Goal: Transaction & Acquisition: Purchase product/service

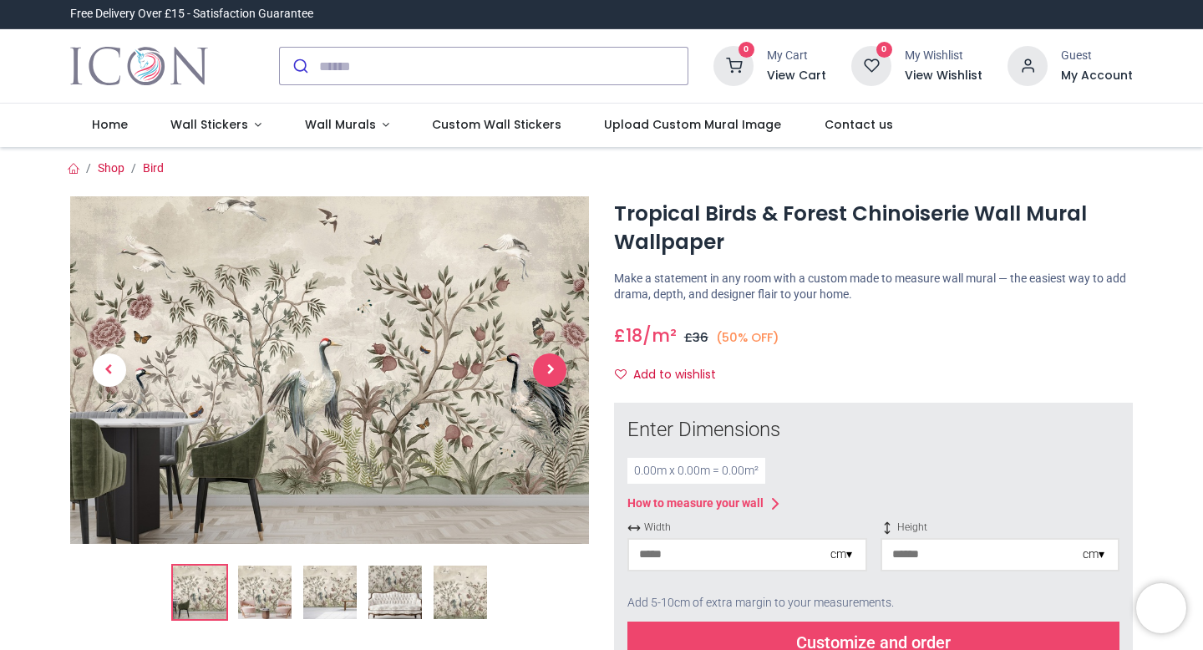
click at [557, 376] on span "Next" at bounding box center [549, 369] width 33 height 33
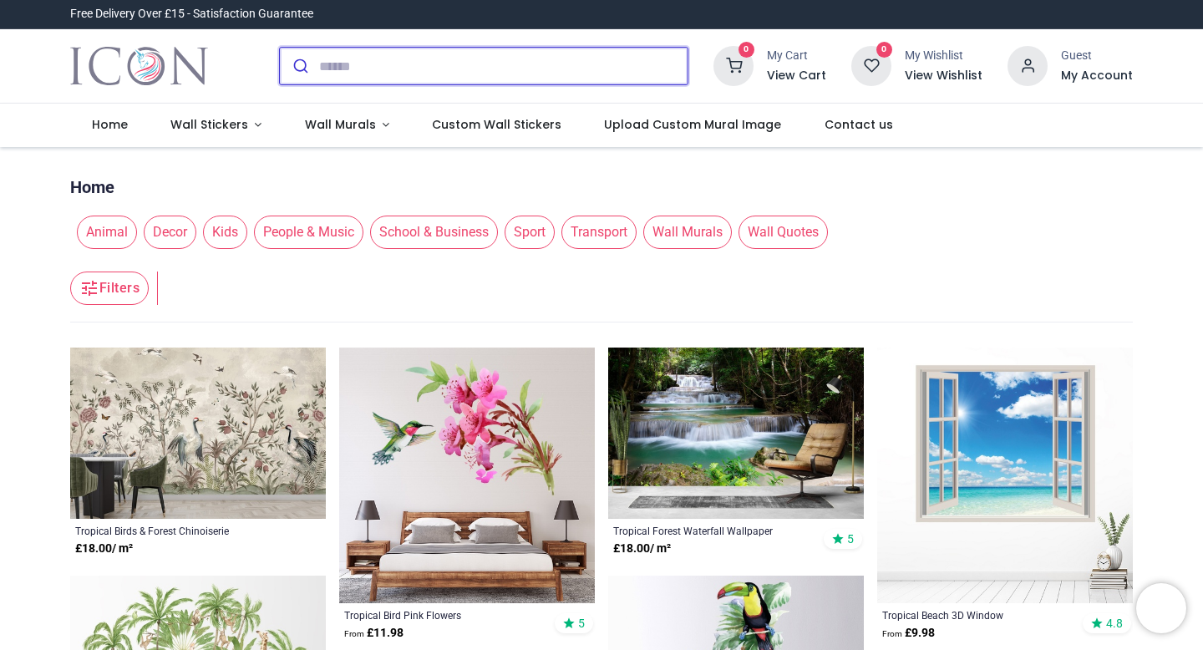
click at [361, 68] on input "search" at bounding box center [503, 66] width 368 height 37
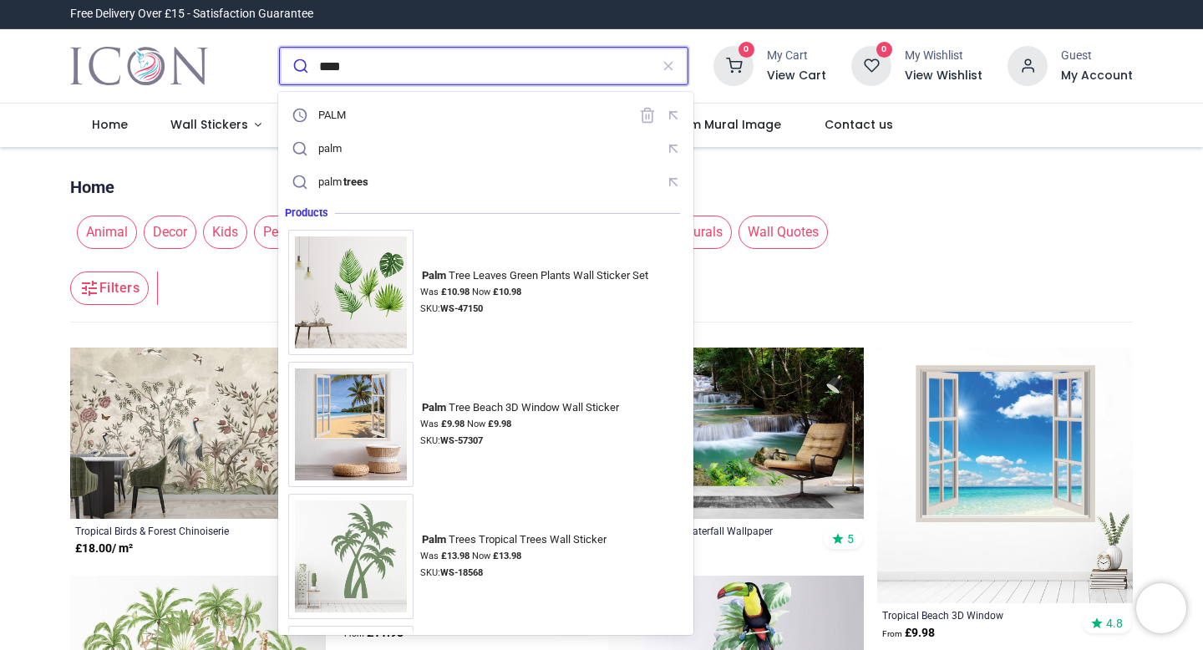
type input "****"
click at [280, 48] on button "submit" at bounding box center [299, 66] width 39 height 37
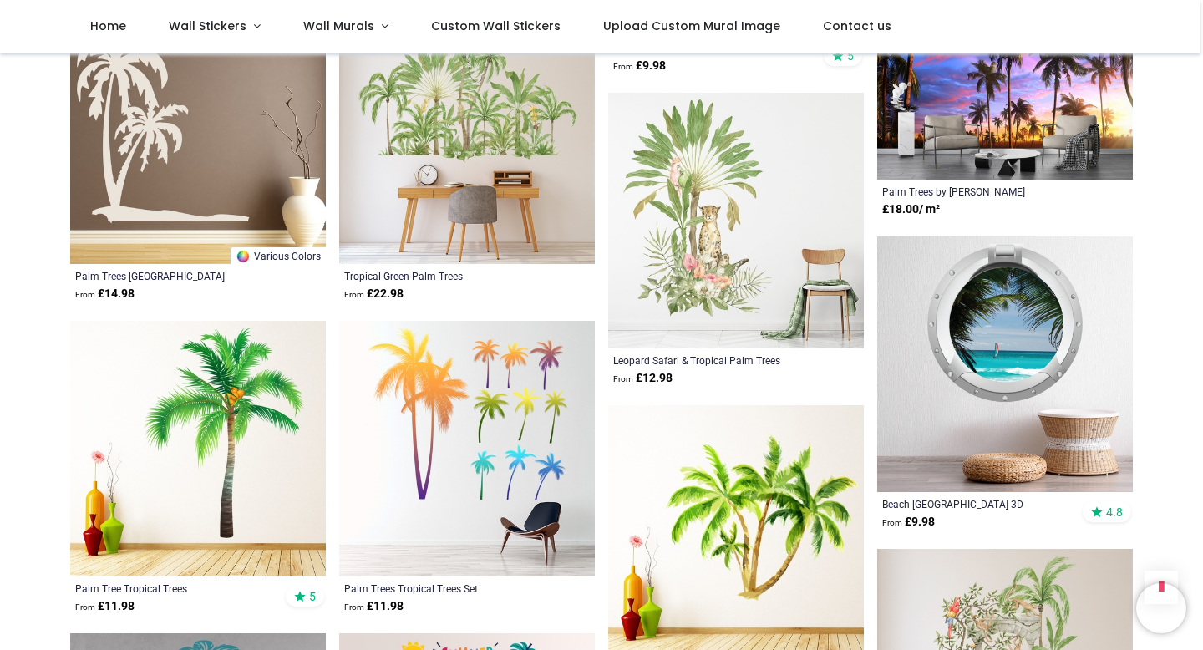
scroll to position [789, 0]
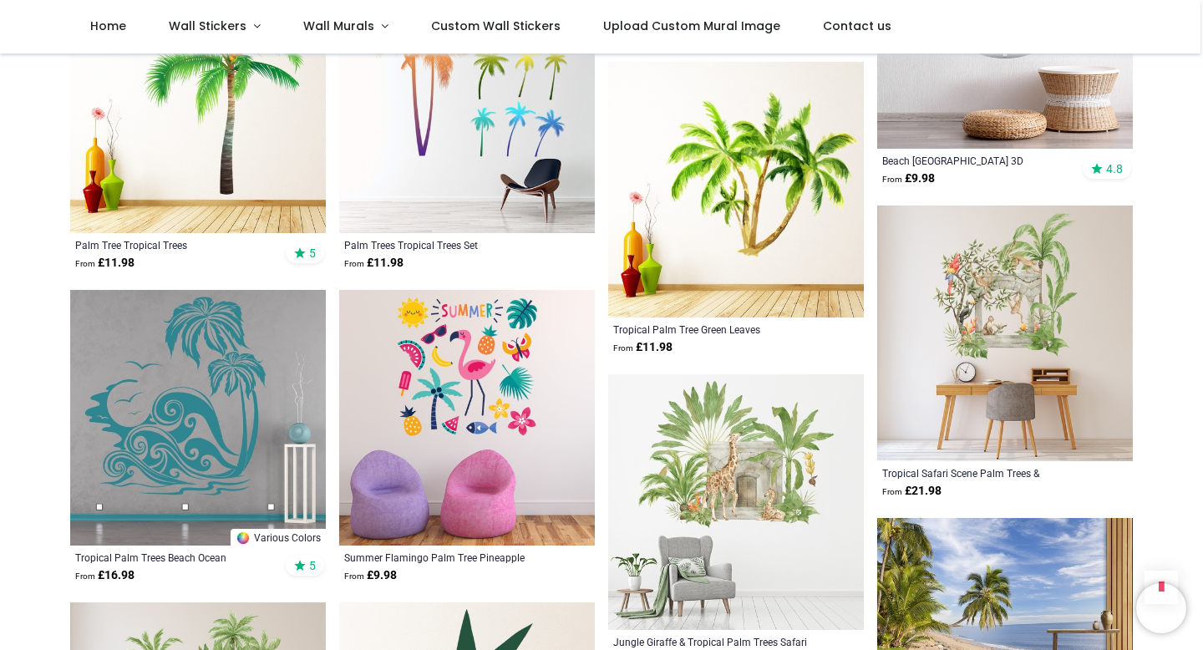
scroll to position [1147, 0]
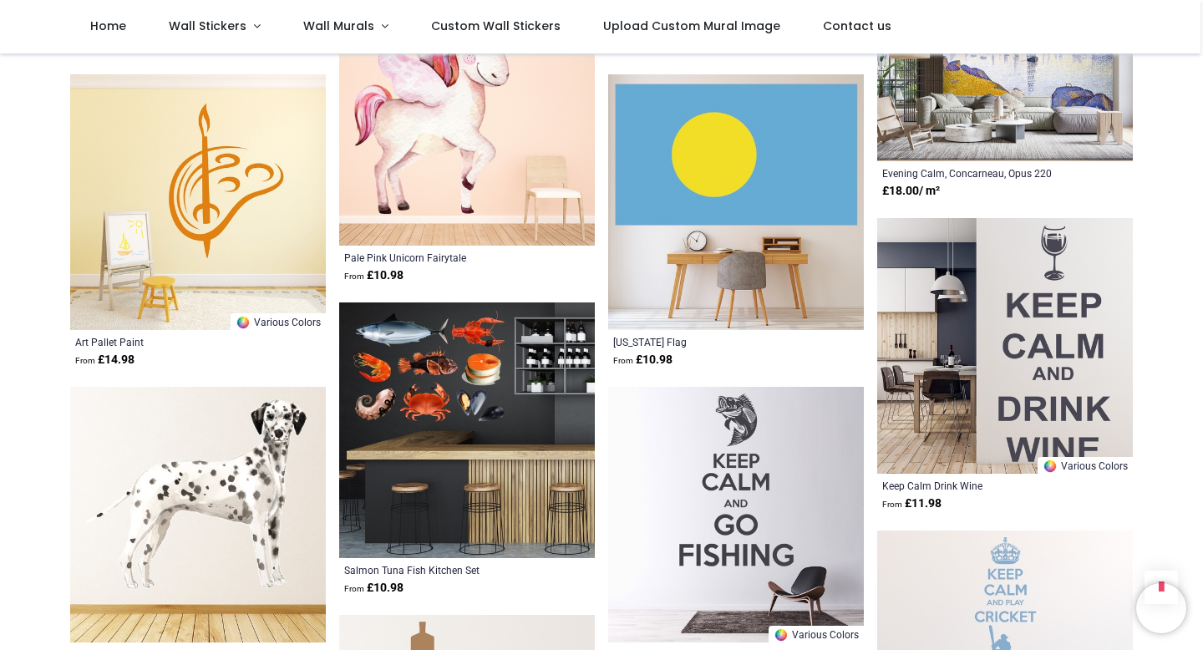
scroll to position [1738, 0]
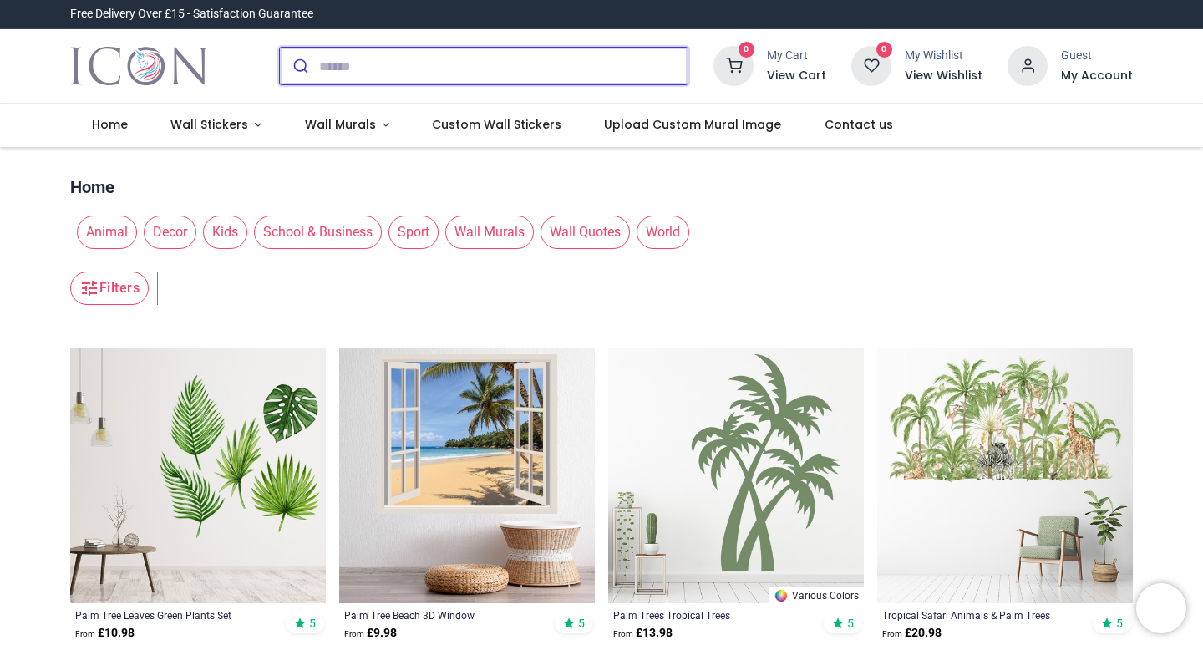
click at [470, 62] on input "search" at bounding box center [503, 66] width 368 height 37
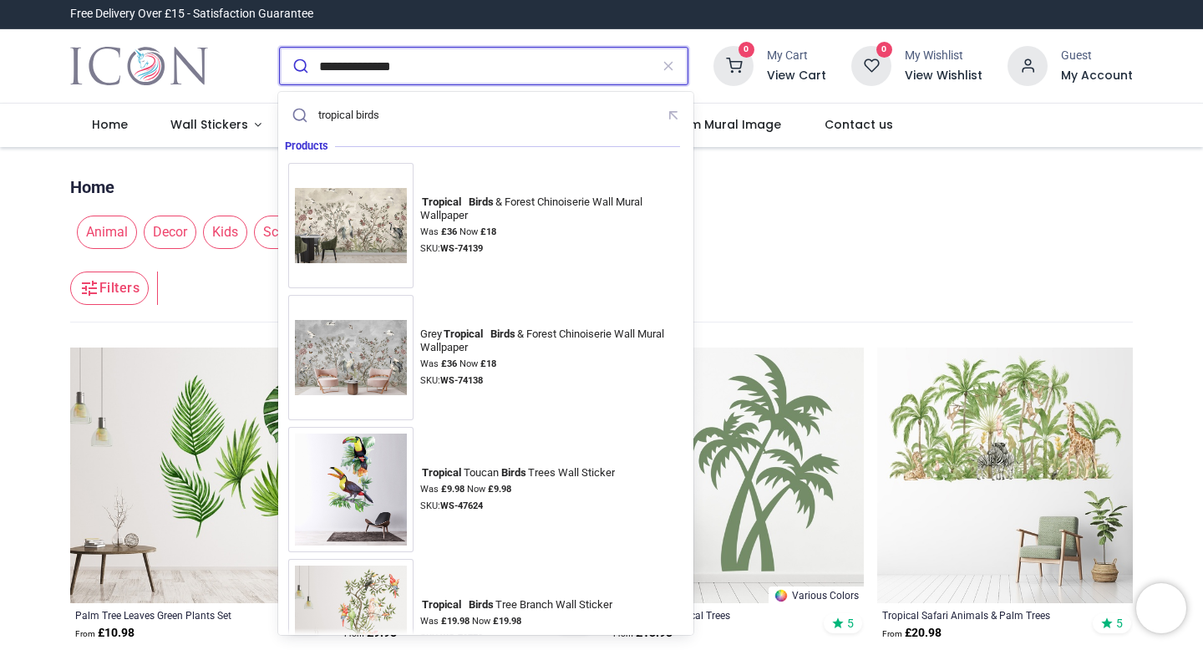
type input "**********"
click at [280, 48] on button "submit" at bounding box center [299, 66] width 39 height 37
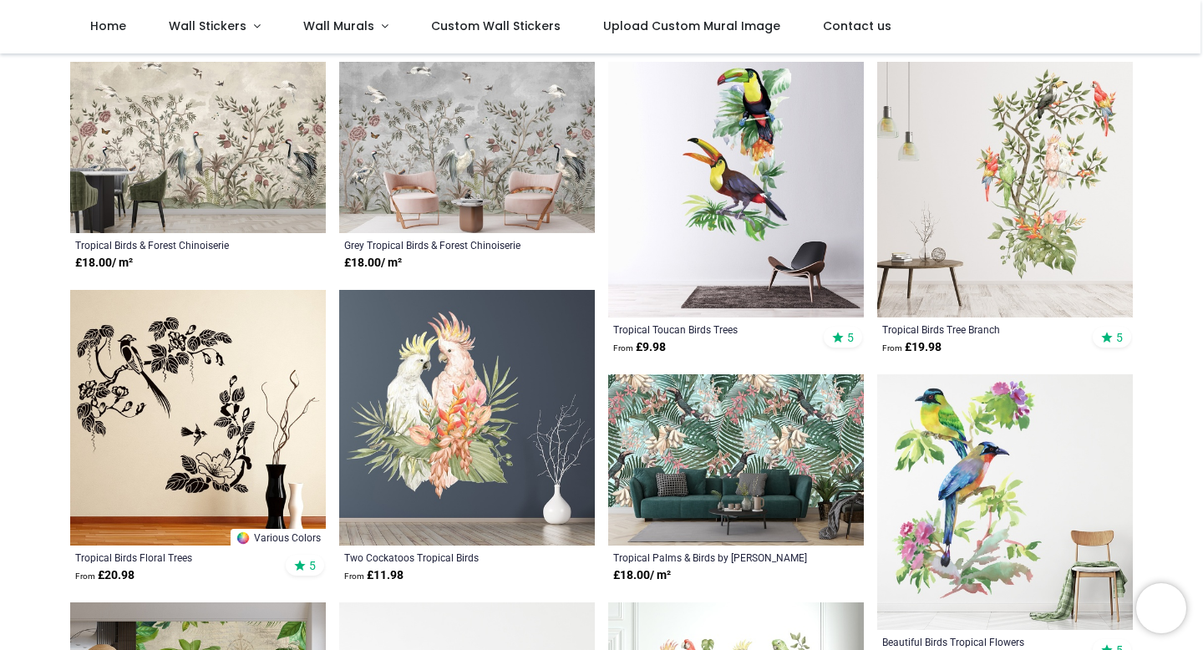
scroll to position [145, 0]
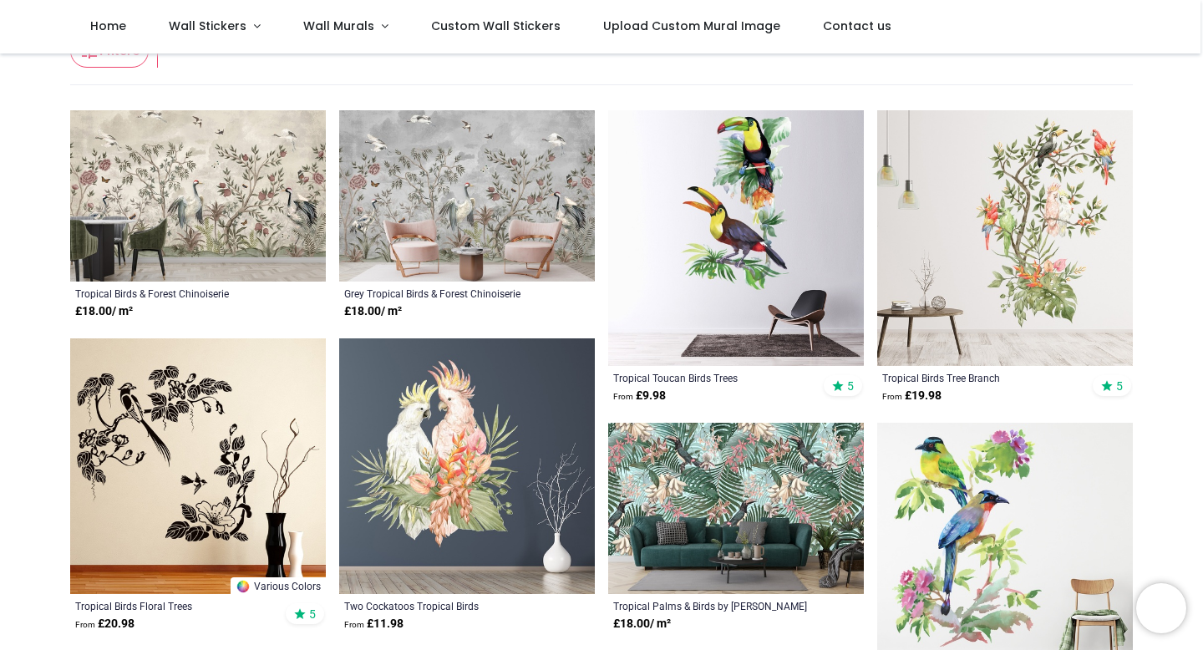
click at [1021, 221] on img at bounding box center [1005, 238] width 256 height 256
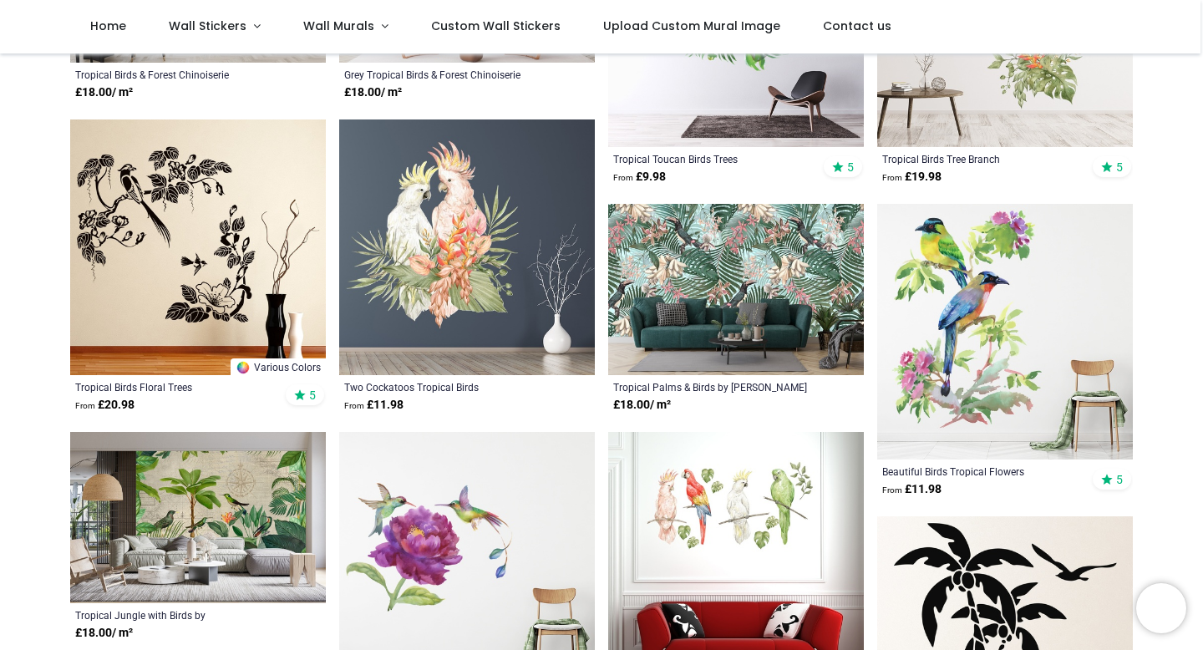
scroll to position [369, 0]
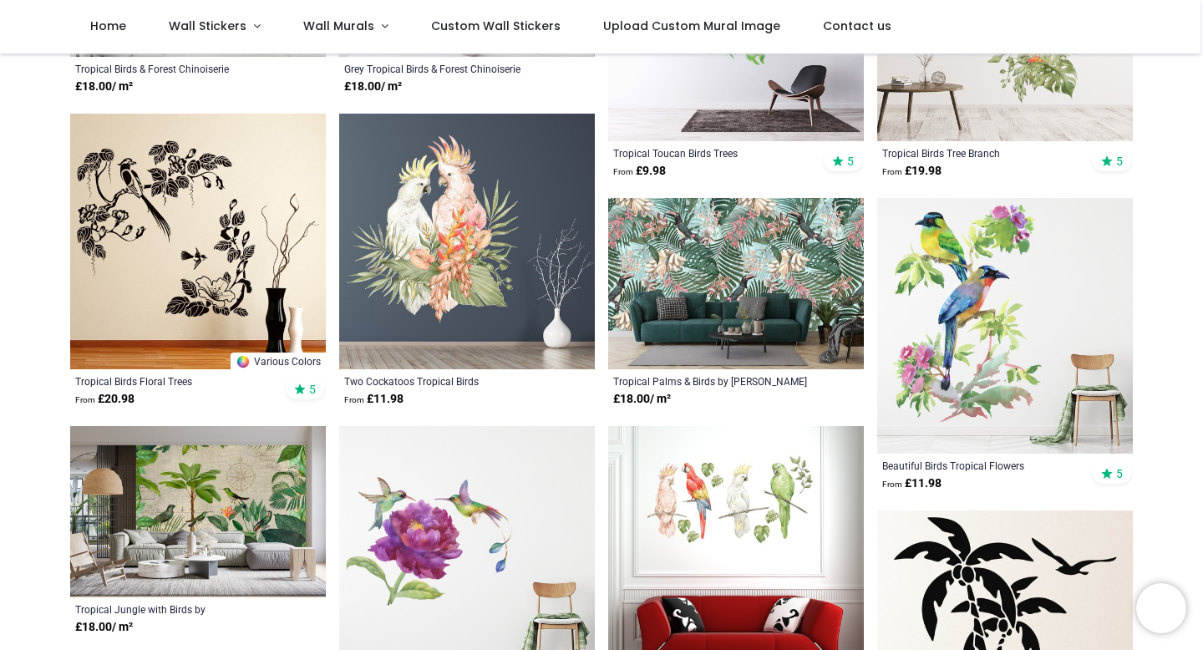
click at [740, 283] on img at bounding box center [736, 283] width 256 height 171
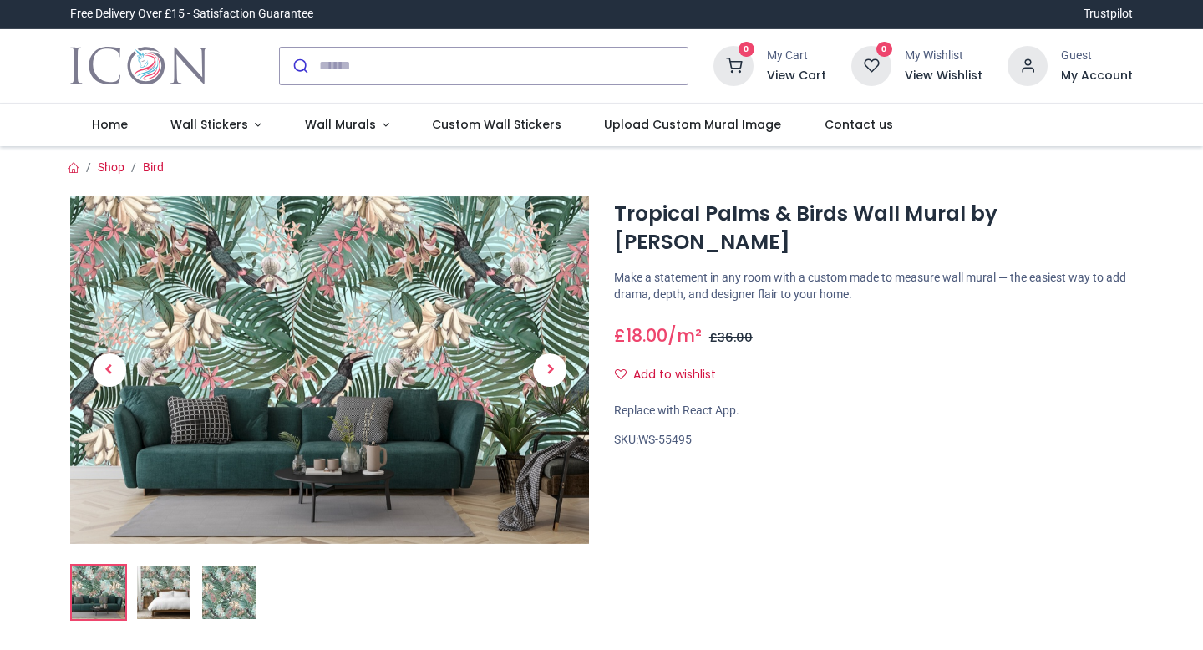
click at [760, 266] on div "Tropical Palms & Birds Wall Mural by Uta Naumann https://www.iconwallstickers.c…" at bounding box center [873, 415] width 544 height 438
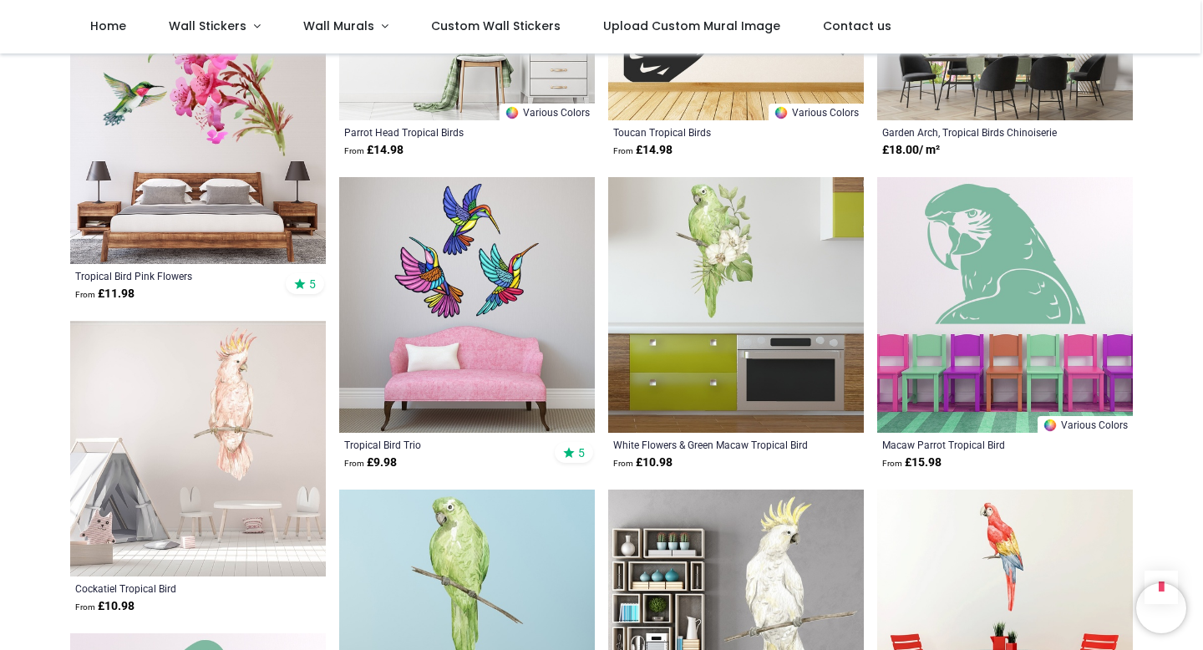
scroll to position [1240, 0]
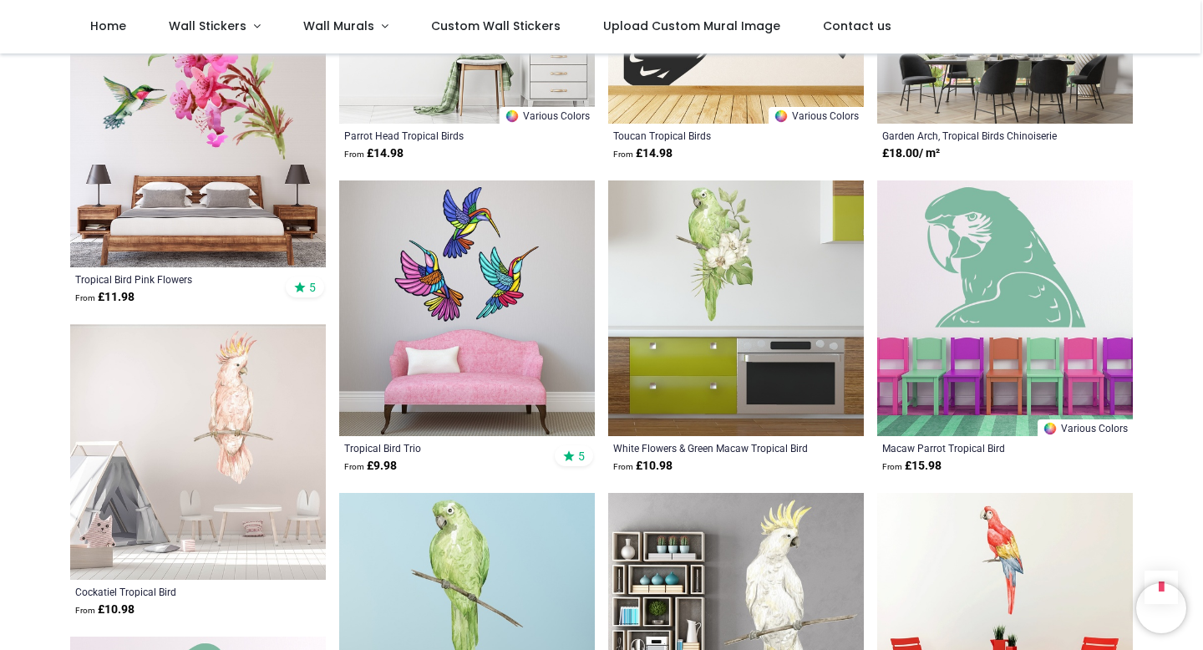
click at [487, 266] on img at bounding box center [467, 308] width 256 height 256
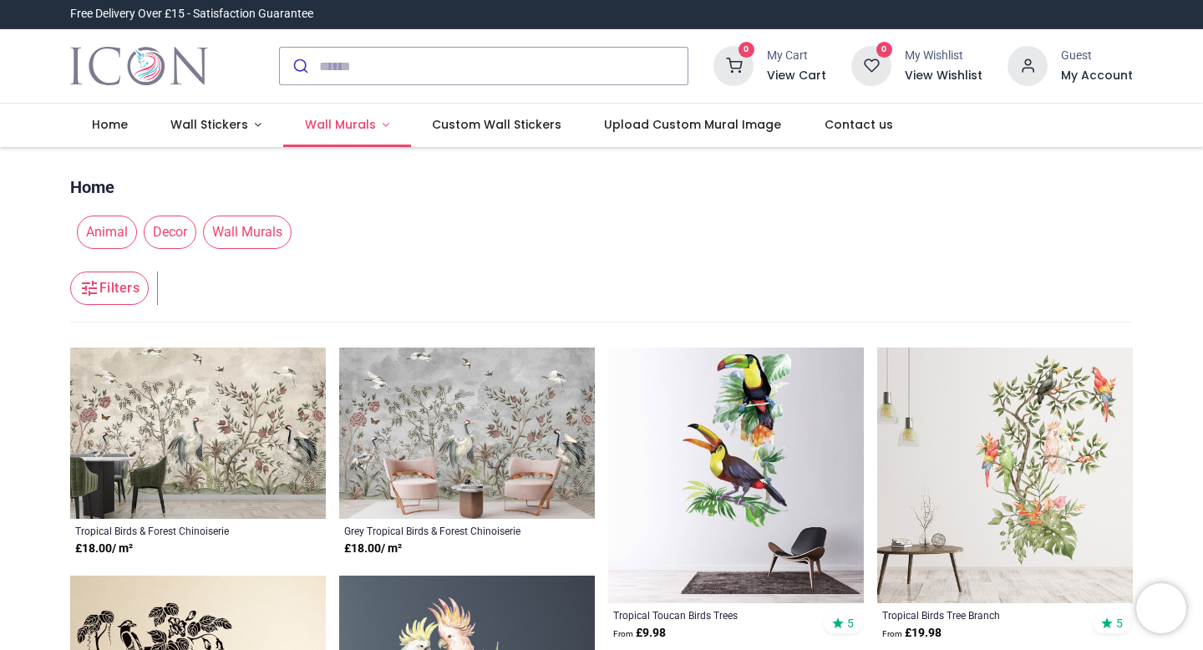
click at [371, 123] on link "Wall Murals" at bounding box center [347, 125] width 128 height 43
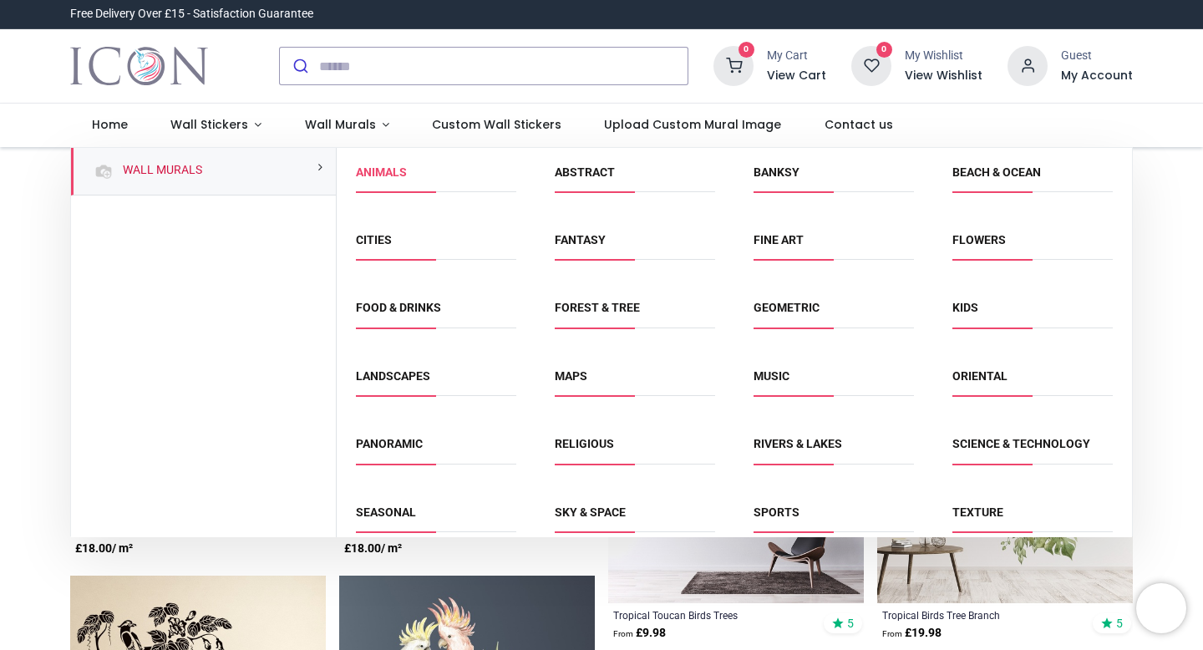
click at [381, 177] on link "Animals" at bounding box center [381, 171] width 51 height 13
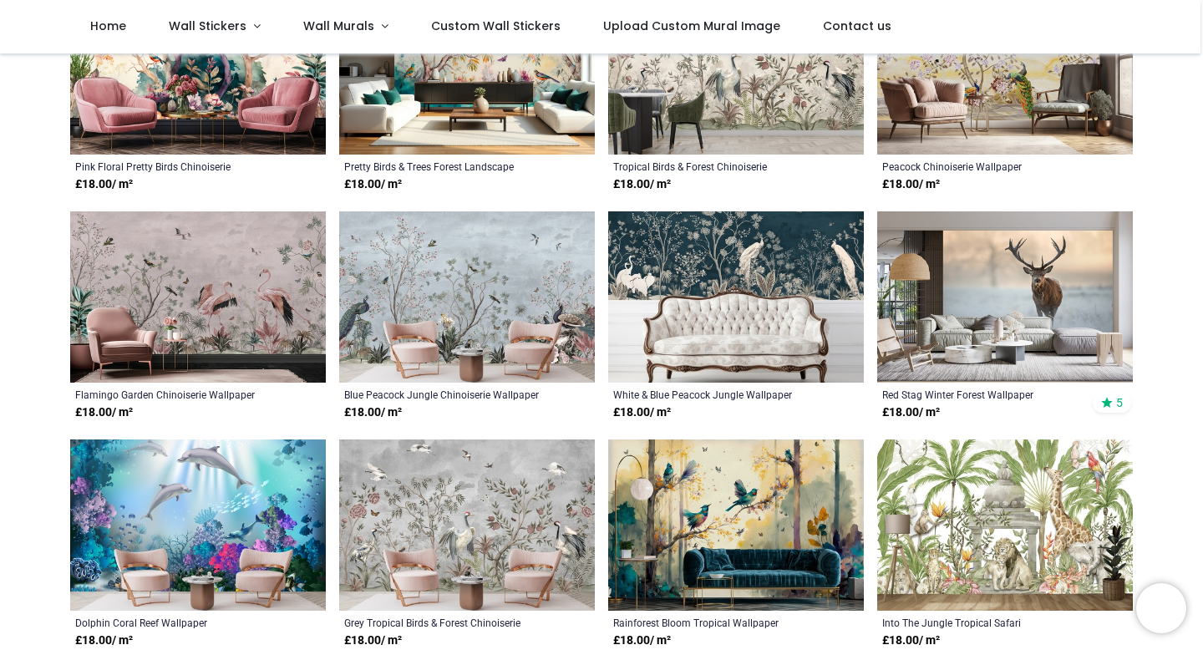
scroll to position [506, 0]
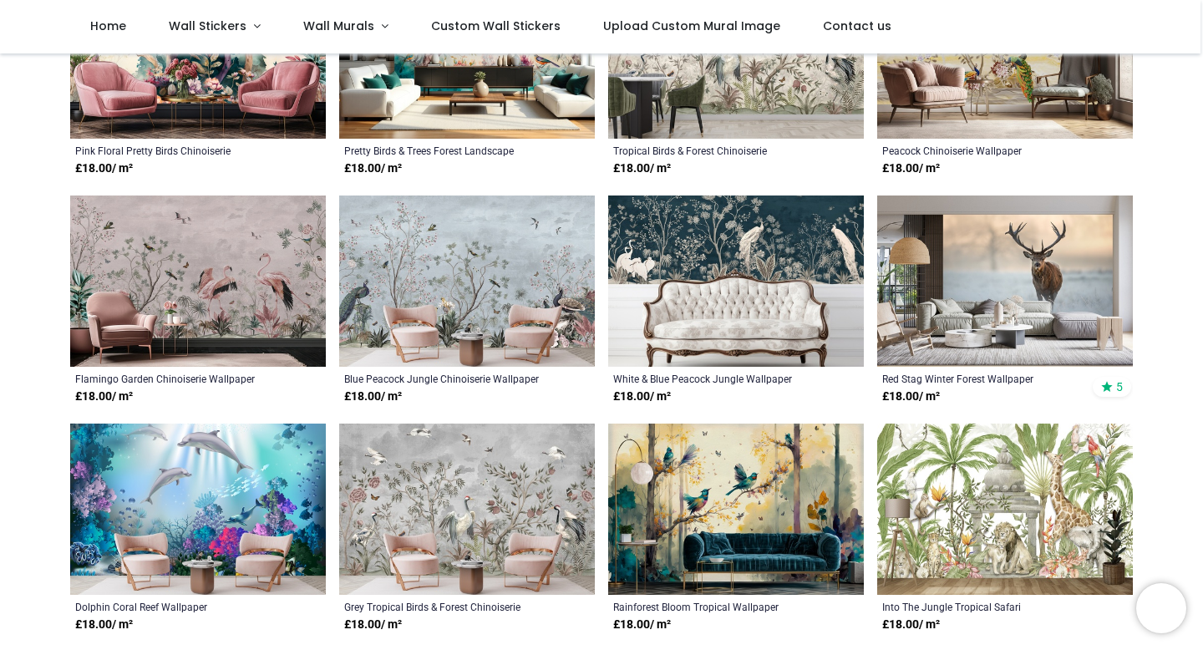
click at [729, 233] on img at bounding box center [736, 280] width 256 height 171
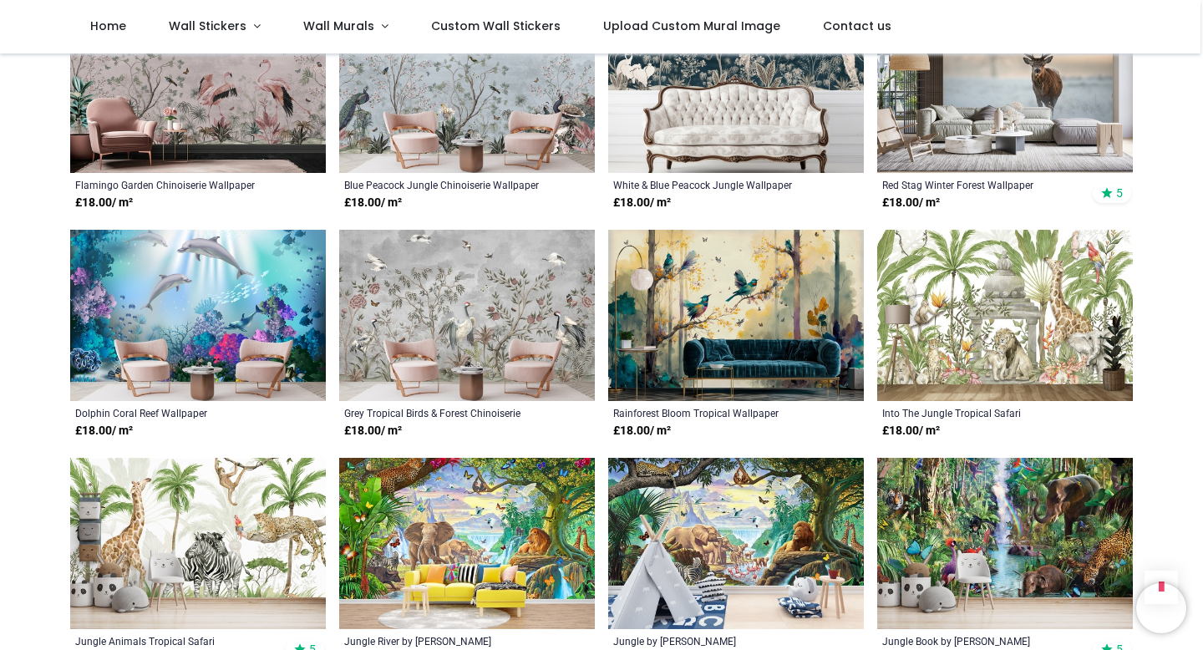
scroll to position [703, 0]
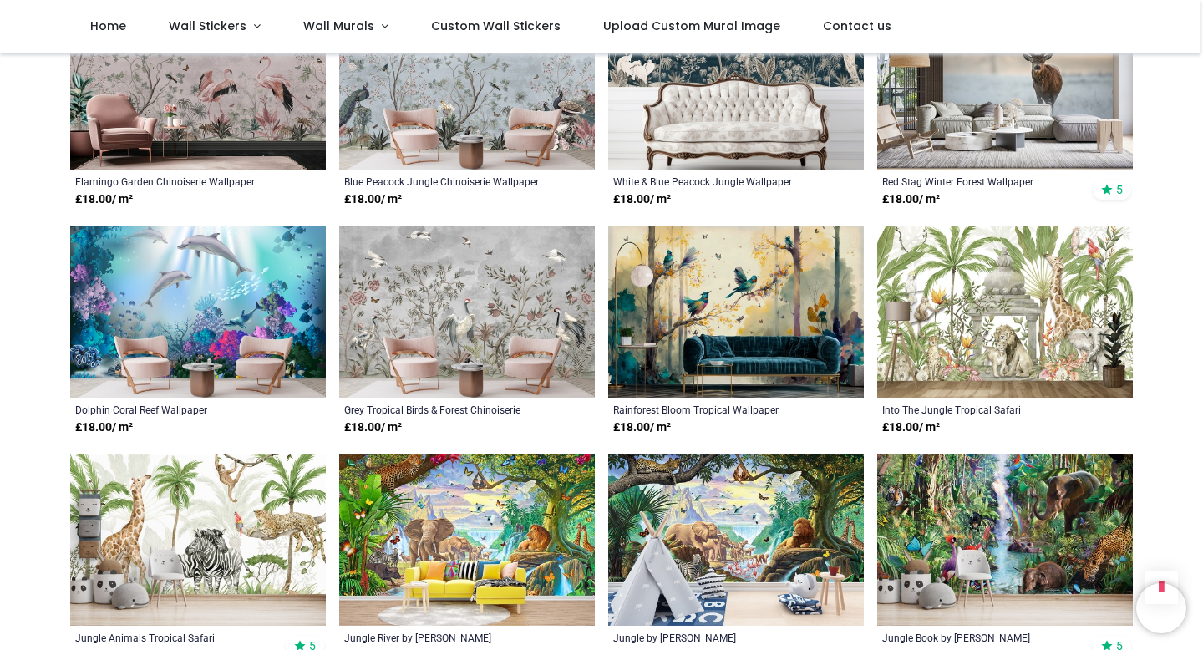
click at [203, 287] on img at bounding box center [198, 311] width 256 height 171
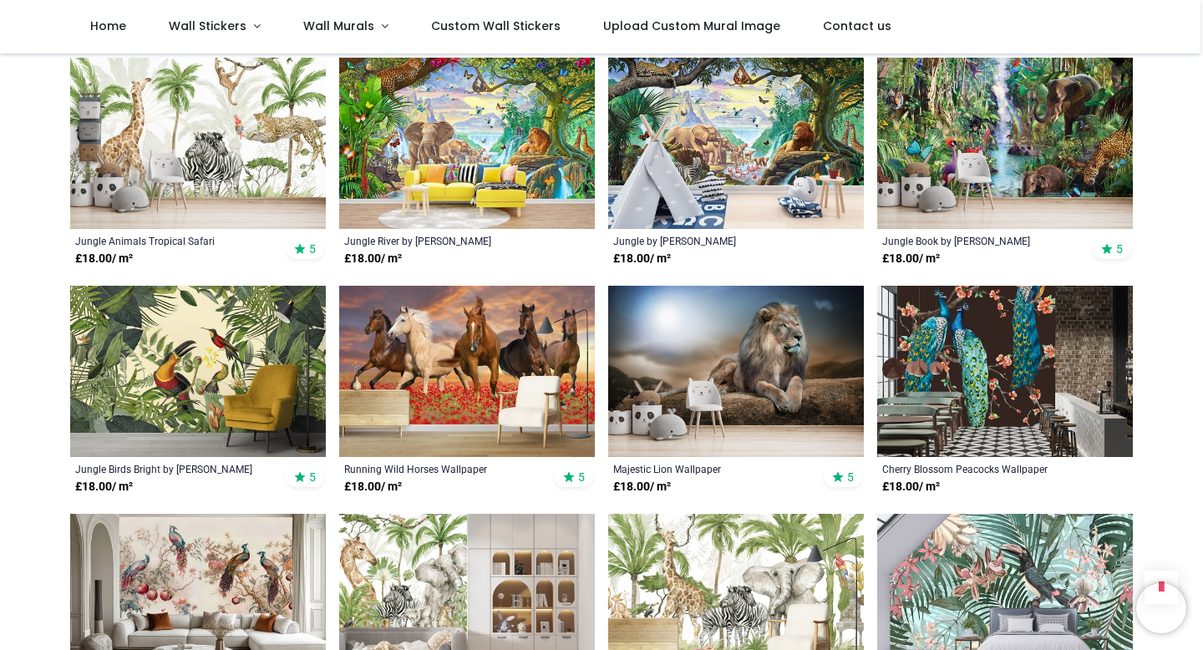
scroll to position [1108, 0]
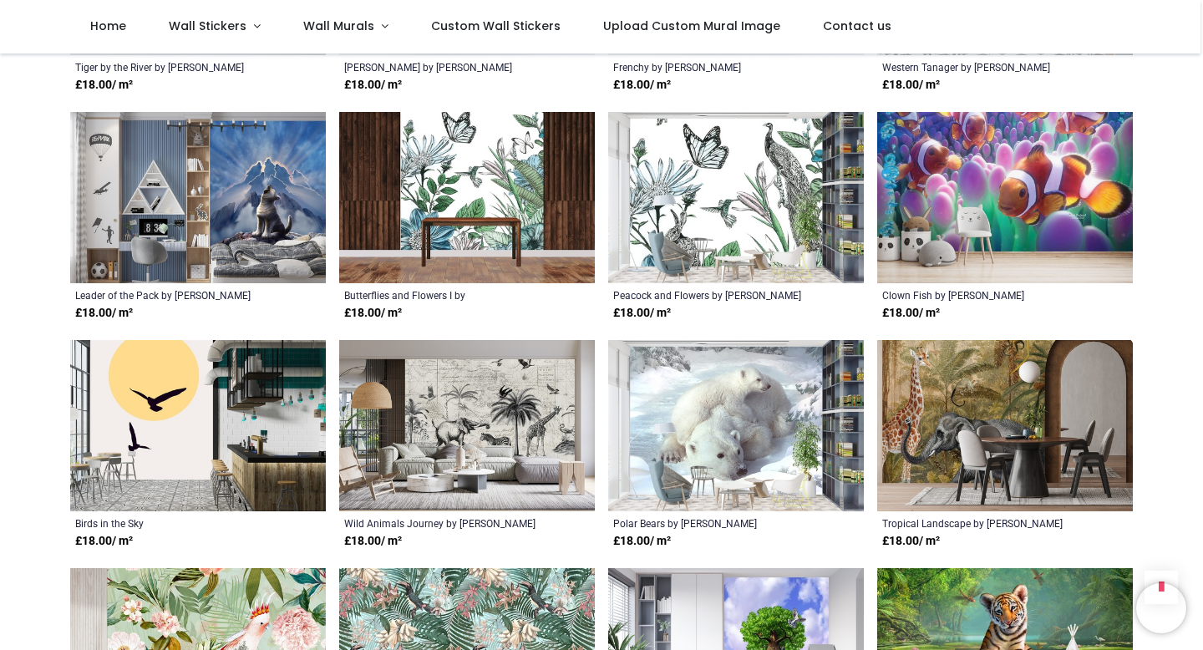
scroll to position [4943, 0]
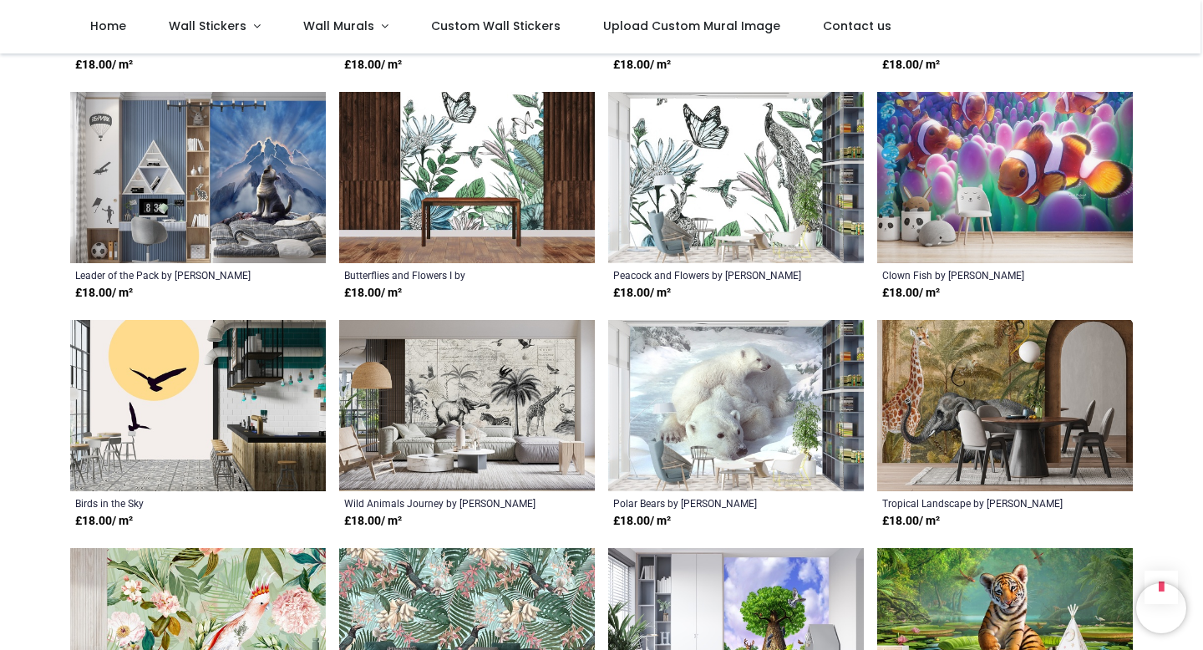
click at [721, 190] on img at bounding box center [736, 177] width 256 height 171
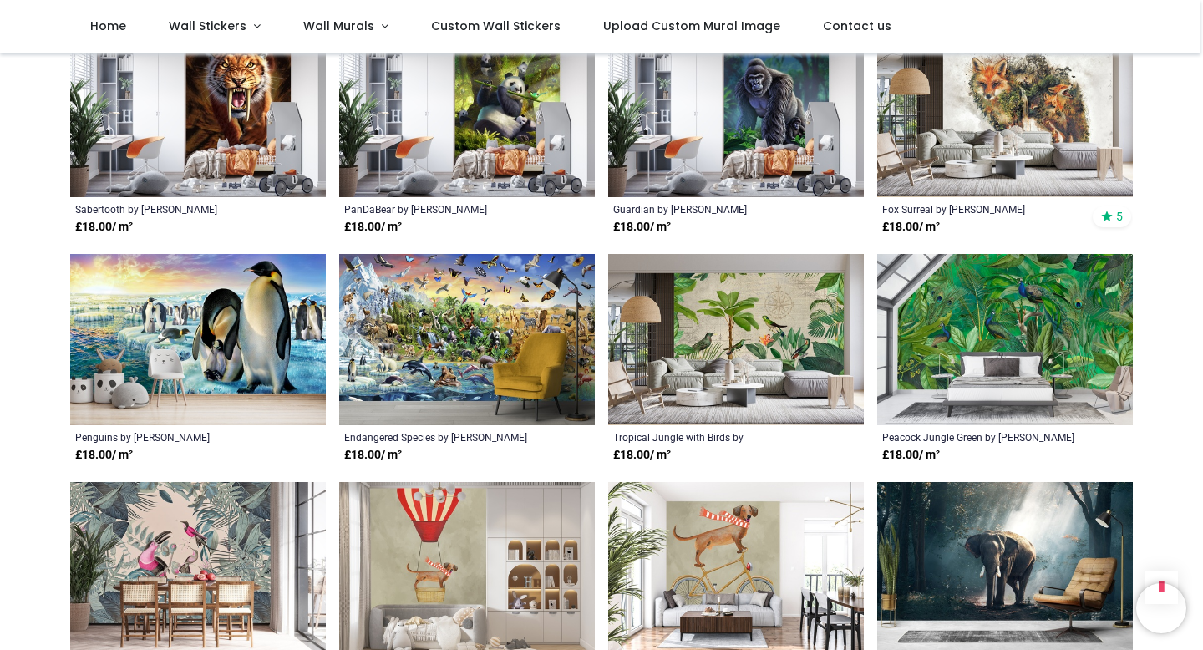
scroll to position [975, 0]
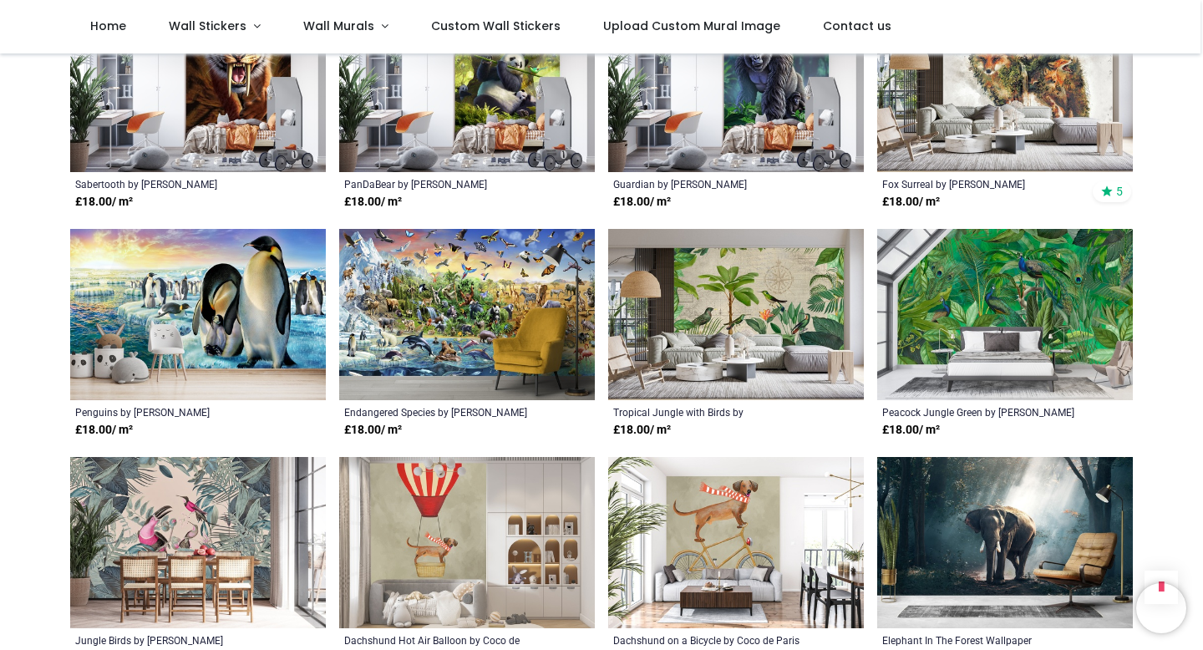
click at [1014, 294] on img at bounding box center [1005, 314] width 256 height 171
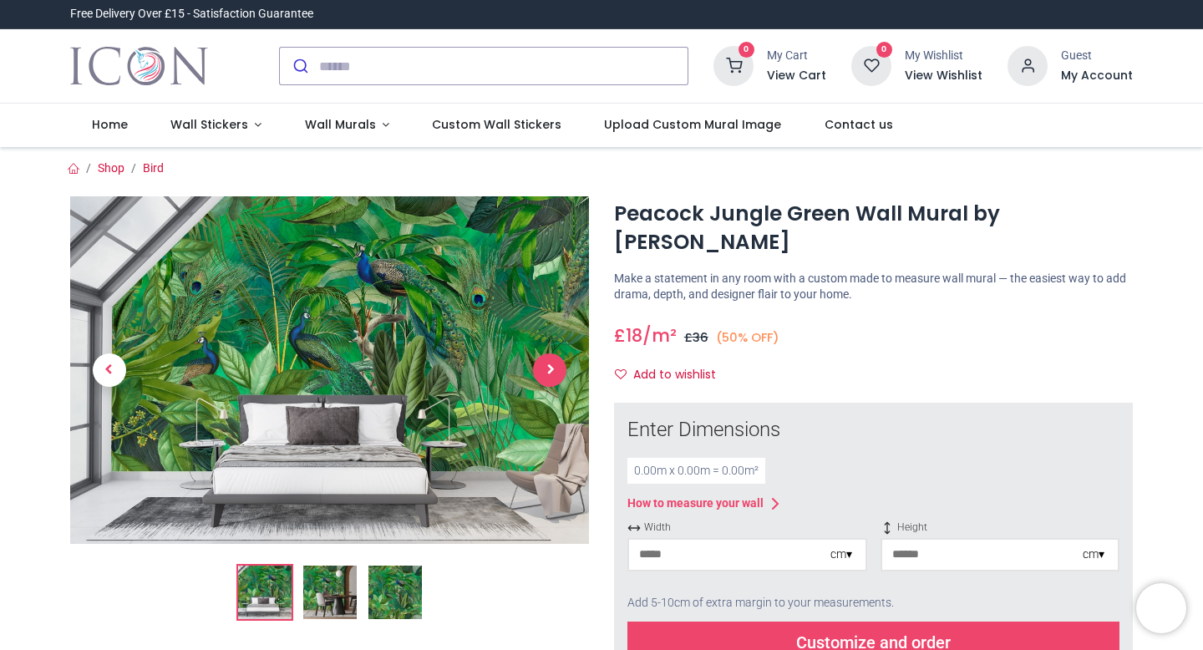
click at [540, 368] on span "Next" at bounding box center [549, 369] width 33 height 33
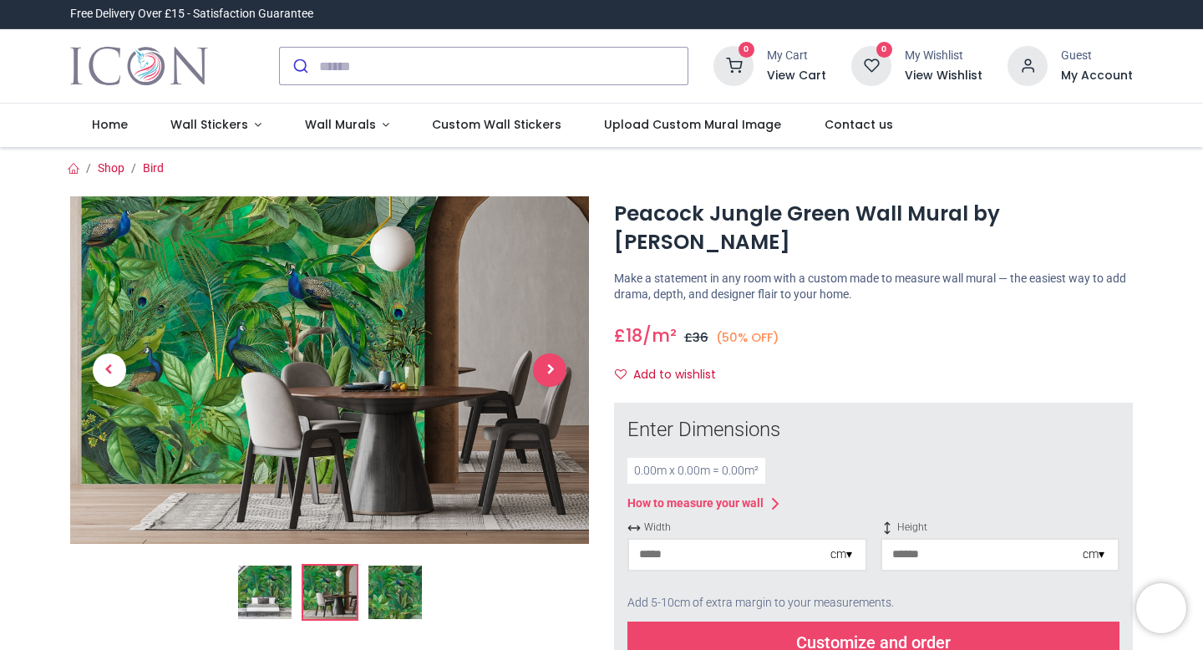
click at [540, 368] on span "Next" at bounding box center [549, 369] width 33 height 33
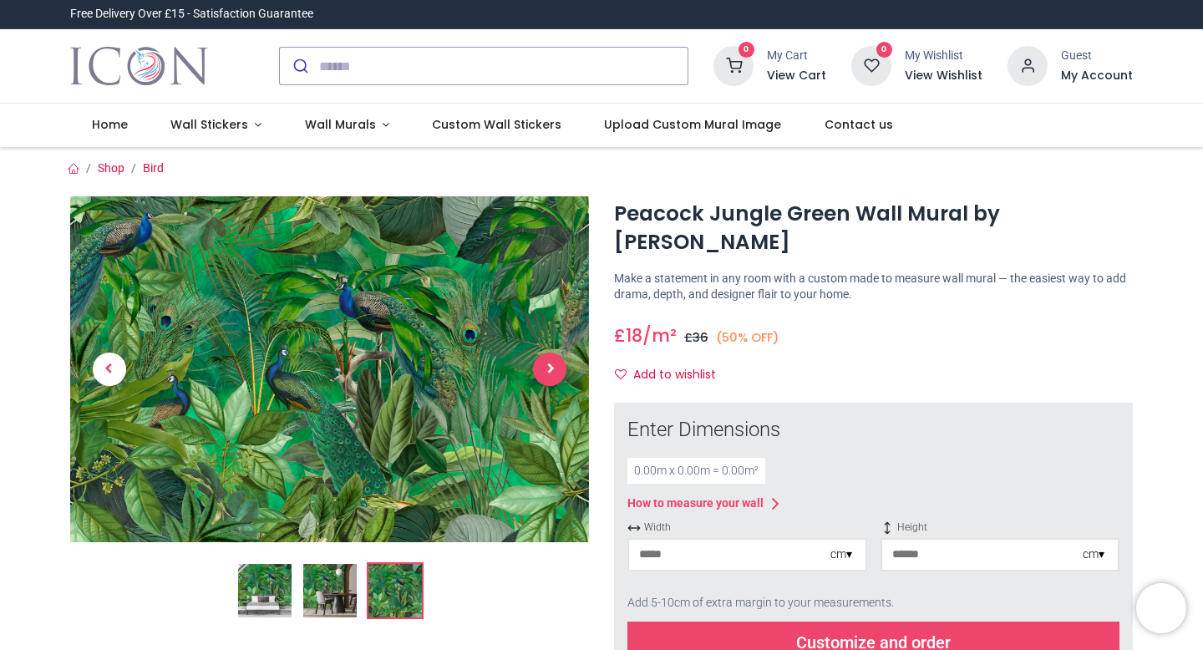
click at [540, 368] on span "Next" at bounding box center [549, 369] width 33 height 33
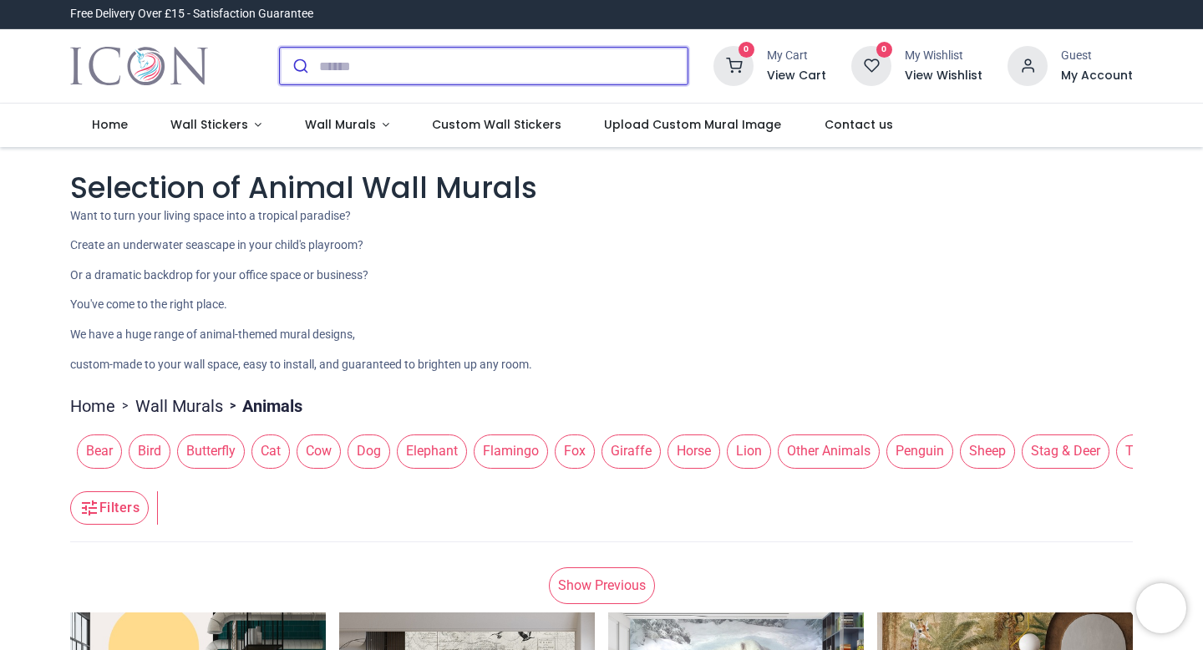
click at [338, 65] on input "search" at bounding box center [503, 66] width 368 height 37
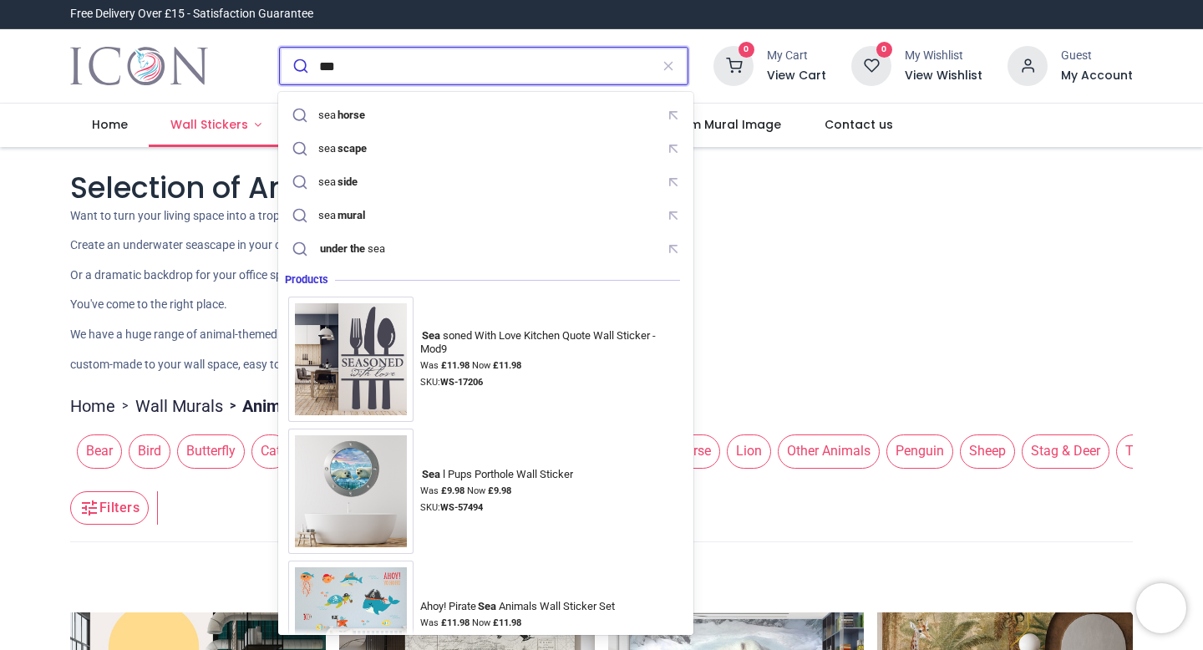
type input "***"
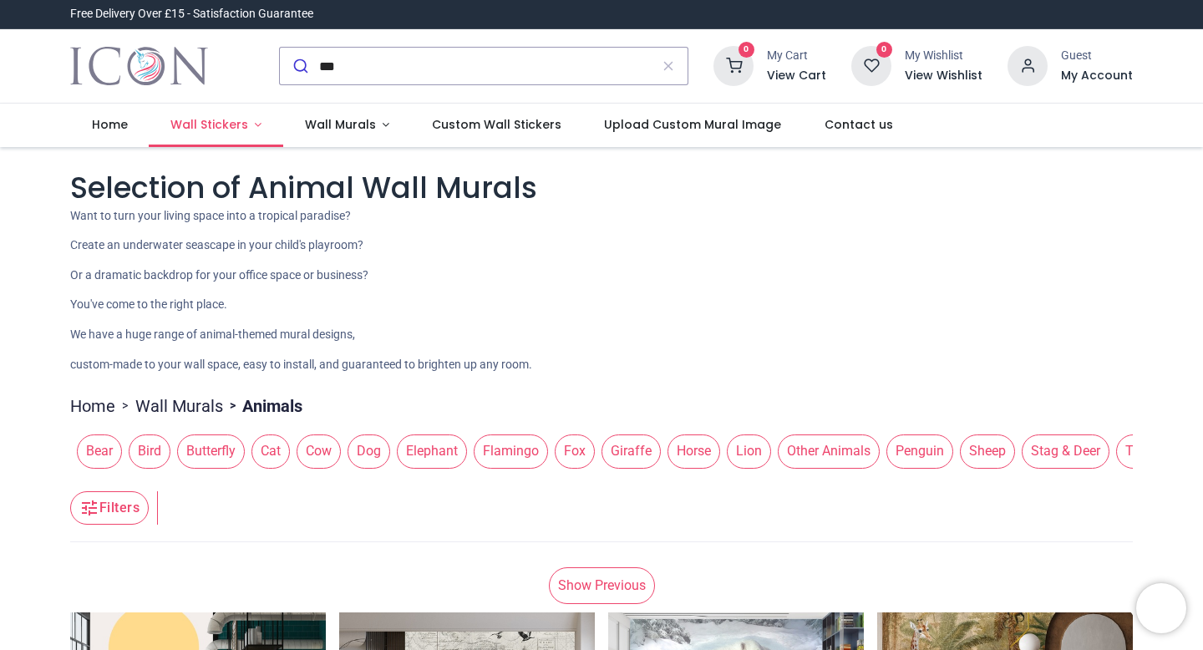
click at [234, 117] on span "Wall Stickers" at bounding box center [209, 124] width 78 height 17
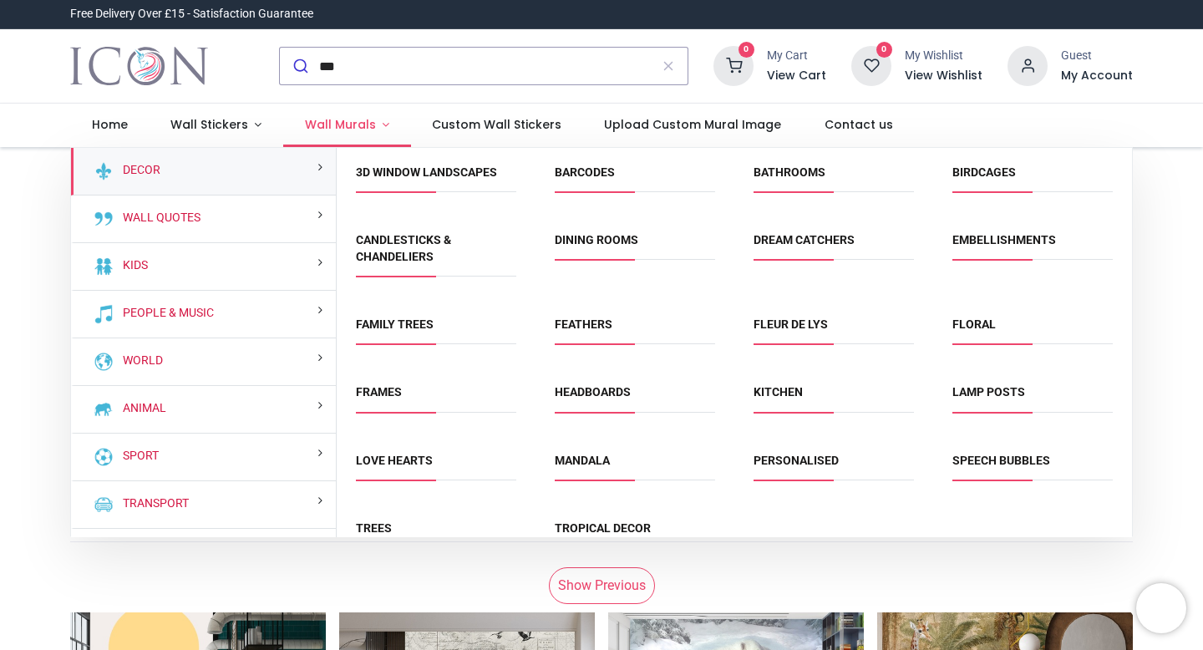
click at [336, 118] on span "Wall Murals" at bounding box center [340, 124] width 71 height 17
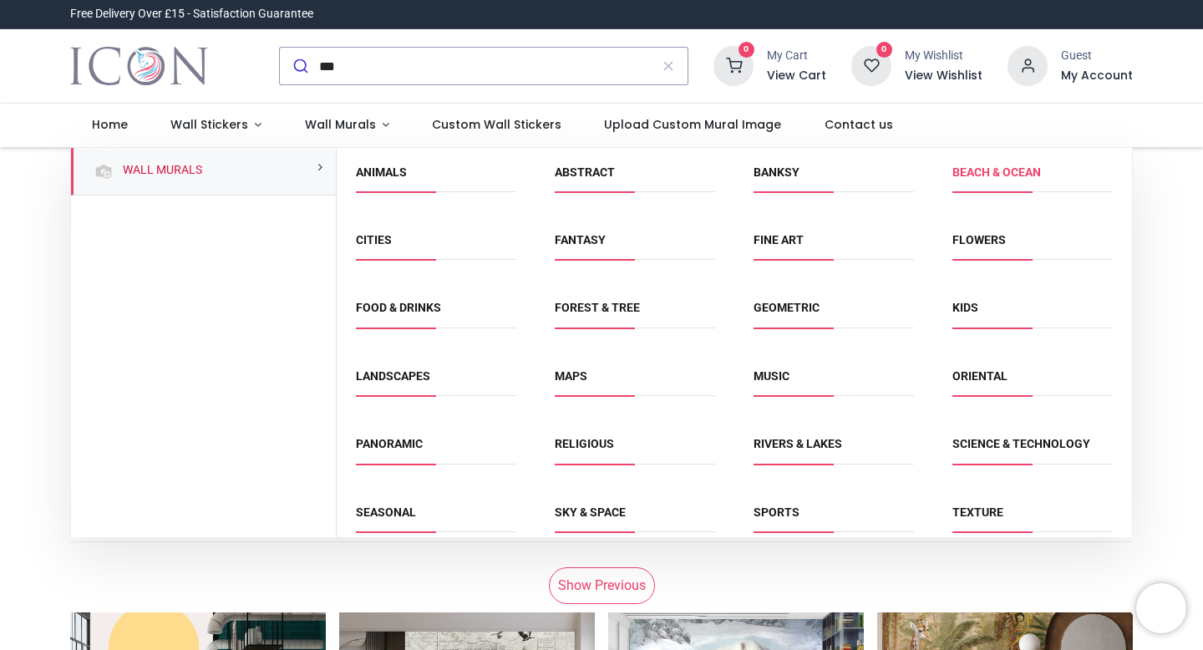
click at [968, 168] on link "Beach & Ocean" at bounding box center [996, 171] width 89 height 13
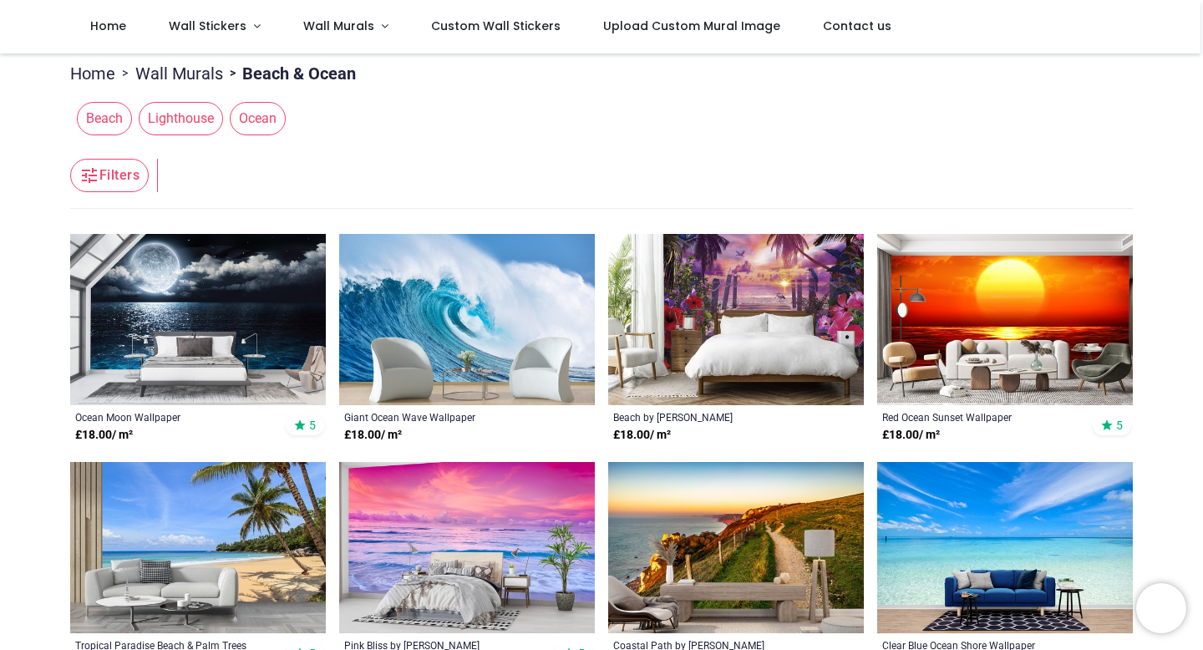
scroll to position [184, 0]
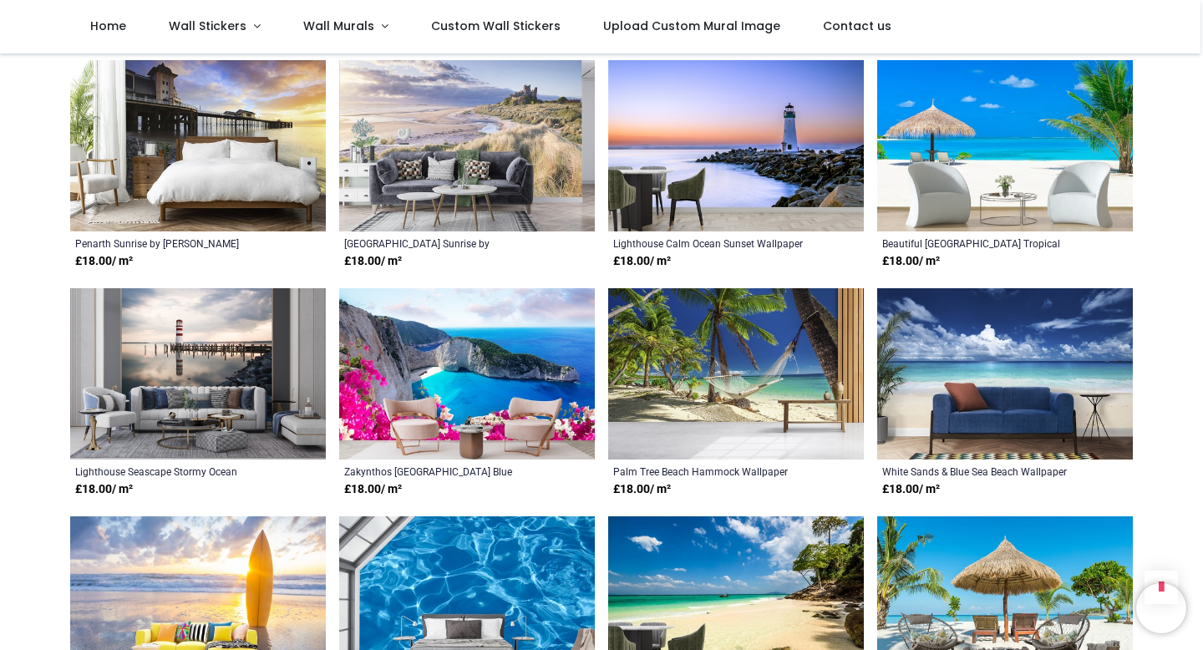
scroll to position [1725, 0]
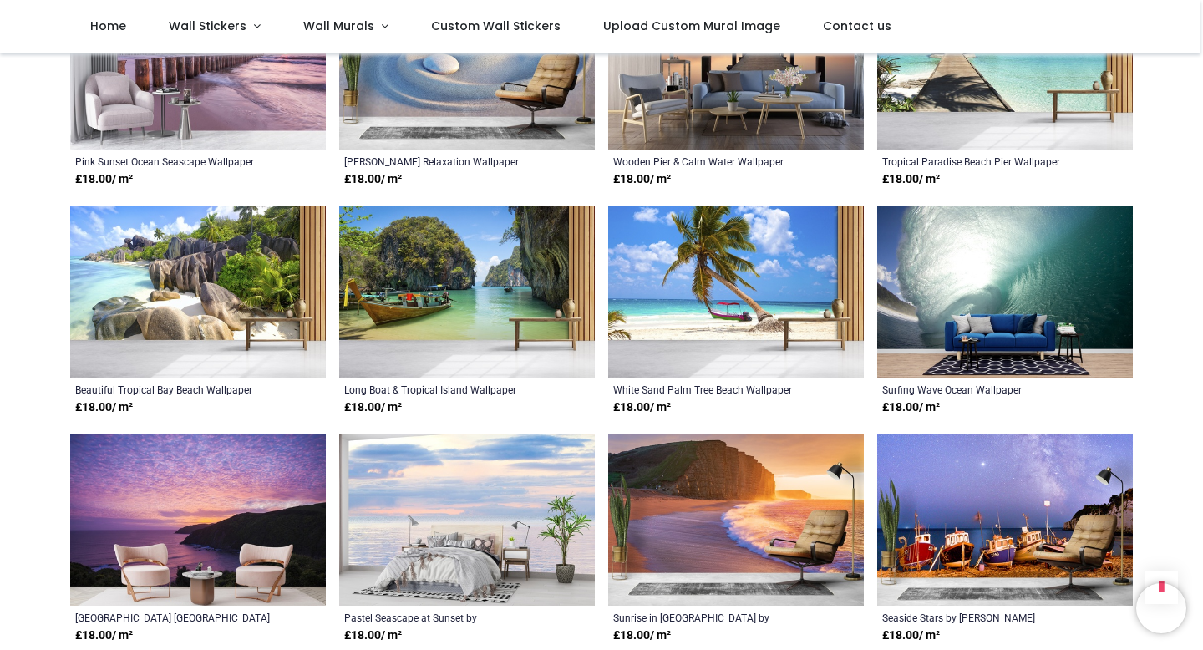
scroll to position [3422, 0]
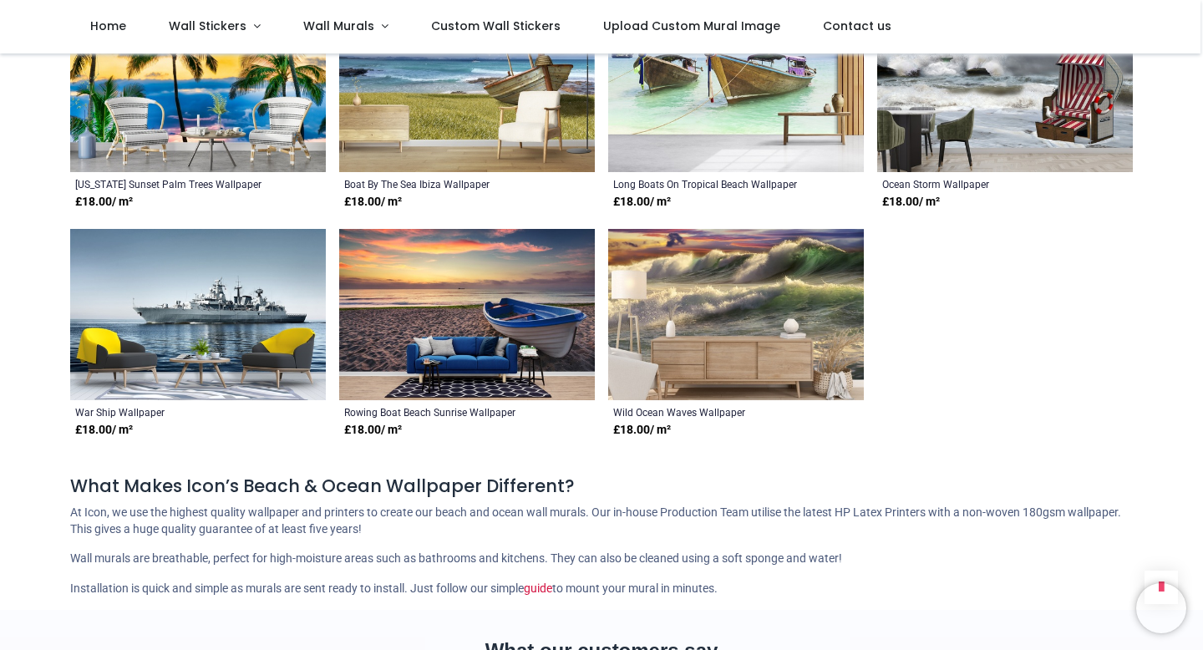
scroll to position [2387, 0]
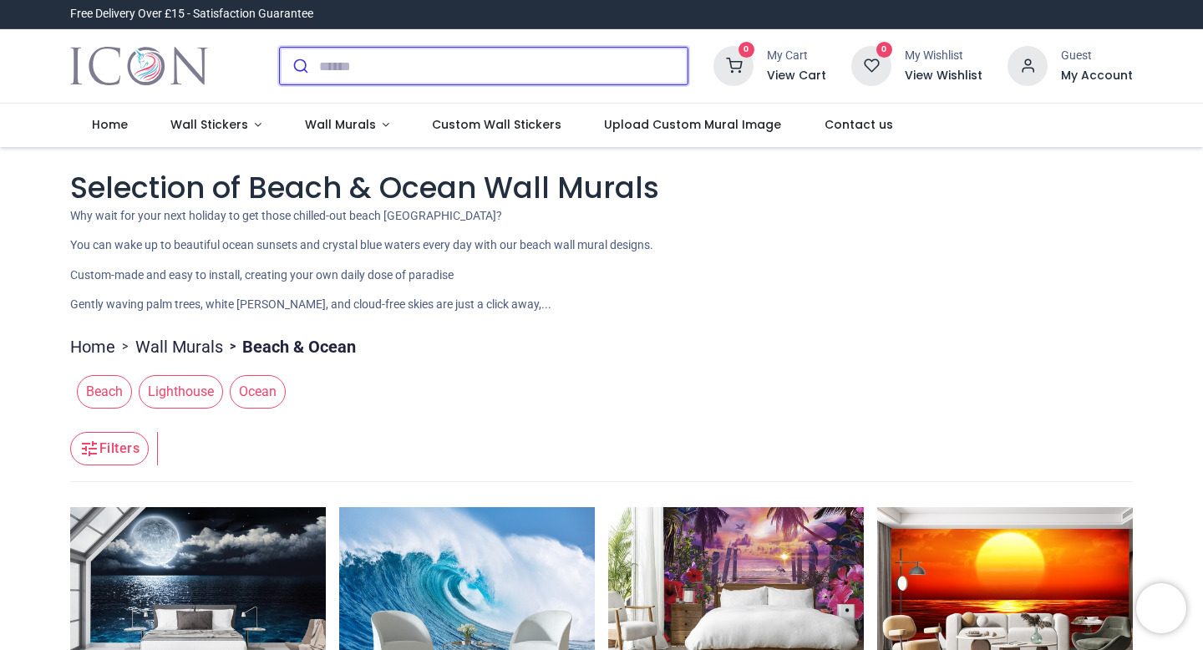
click at [429, 51] on input "search" at bounding box center [503, 66] width 368 height 37
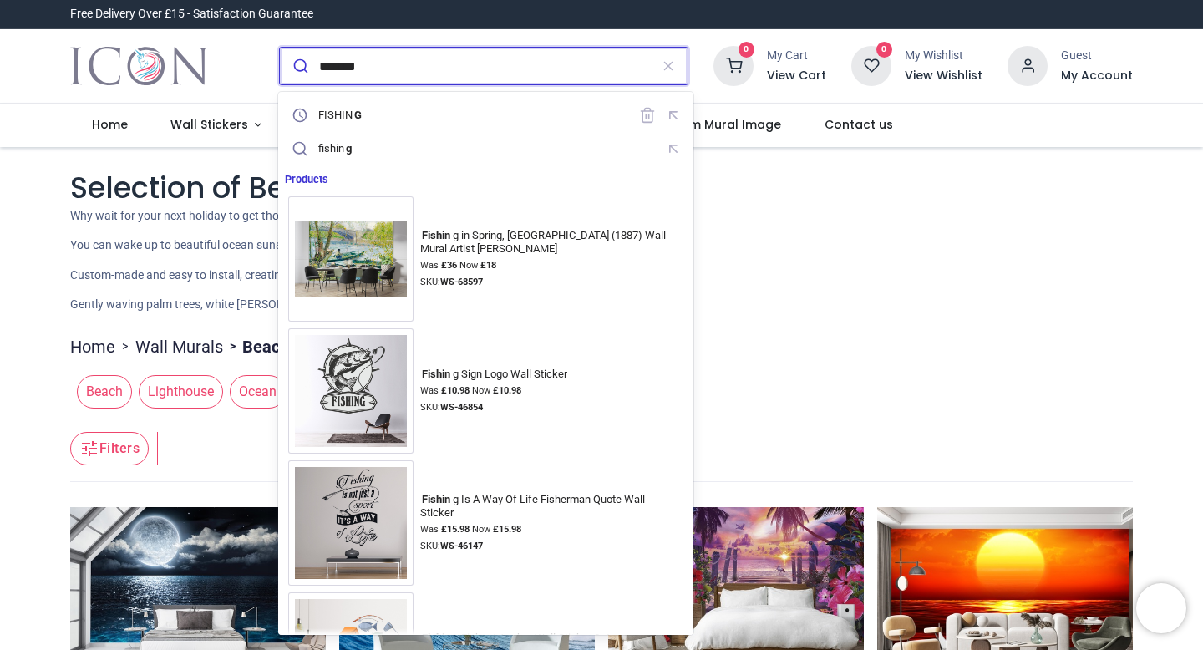
type input "*******"
click at [280, 48] on button "submit" at bounding box center [299, 66] width 39 height 37
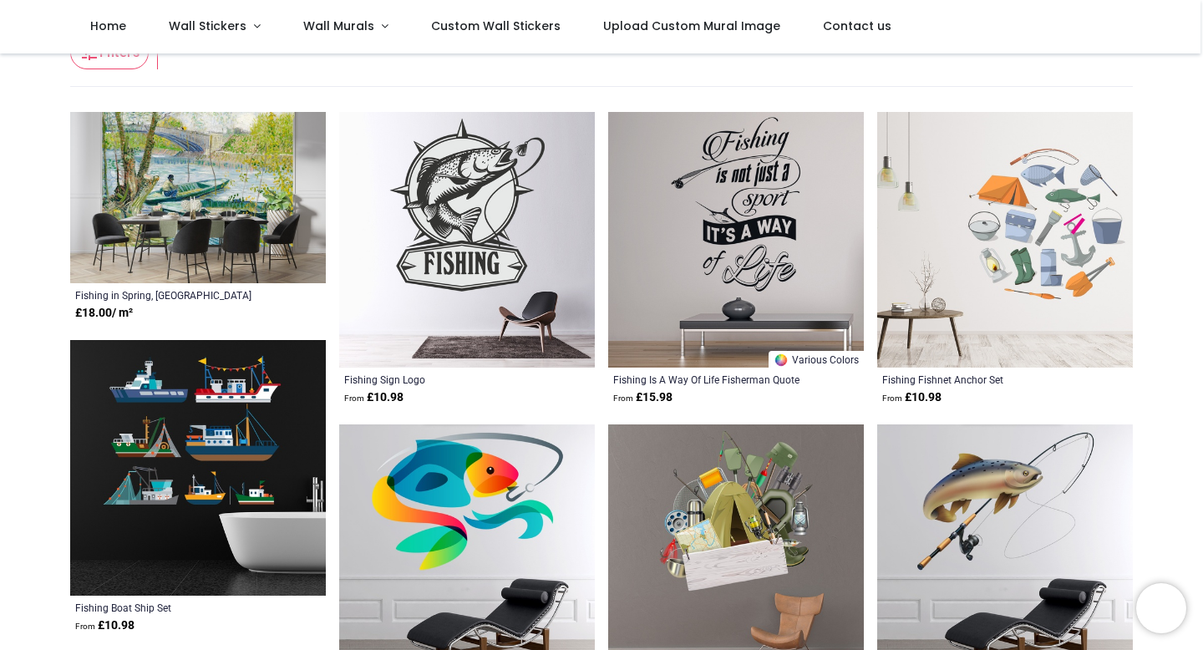
scroll to position [128, 0]
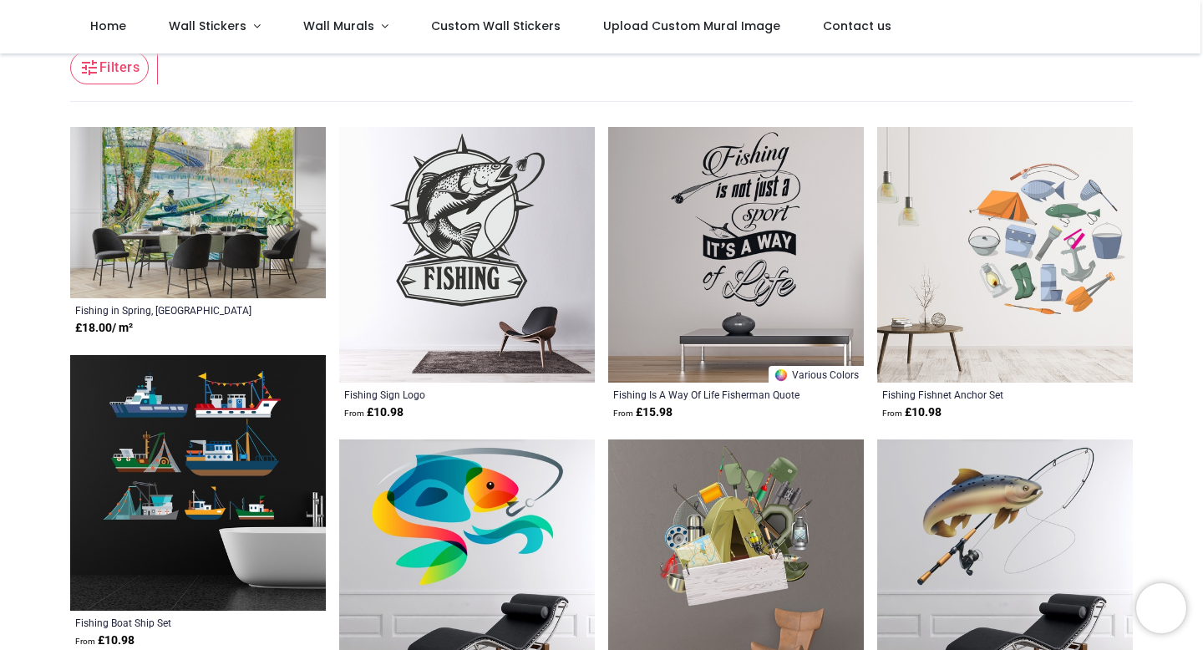
click at [236, 213] on img at bounding box center [198, 212] width 256 height 171
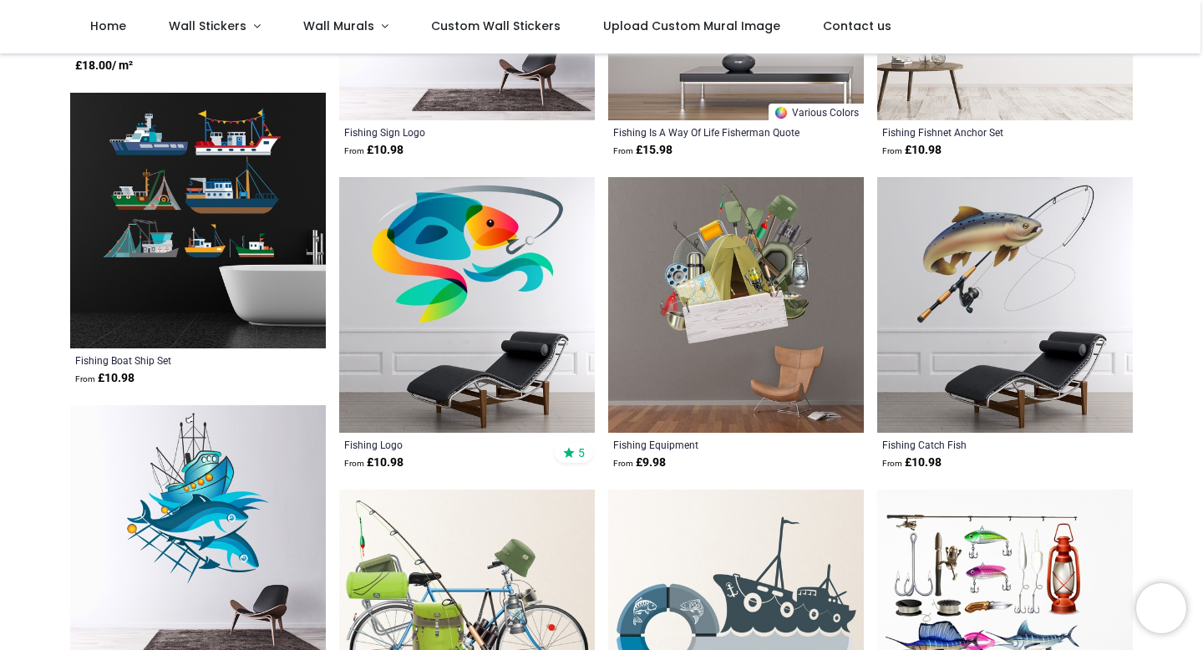
scroll to position [408, 0]
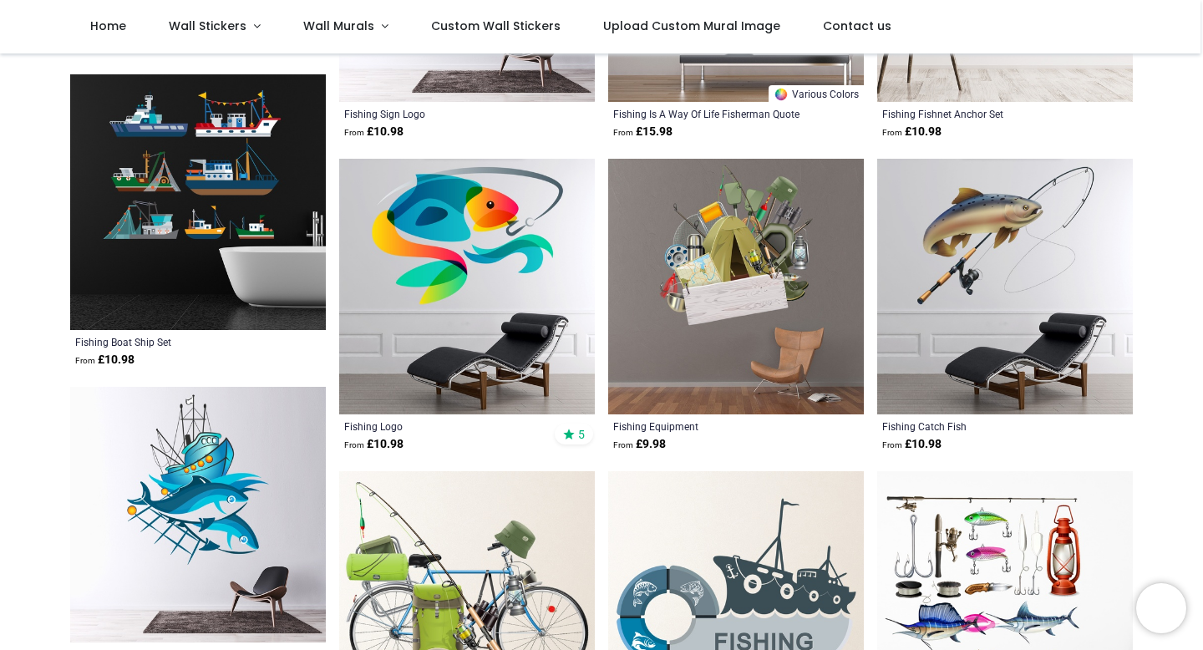
click at [183, 203] on img at bounding box center [198, 202] width 256 height 256
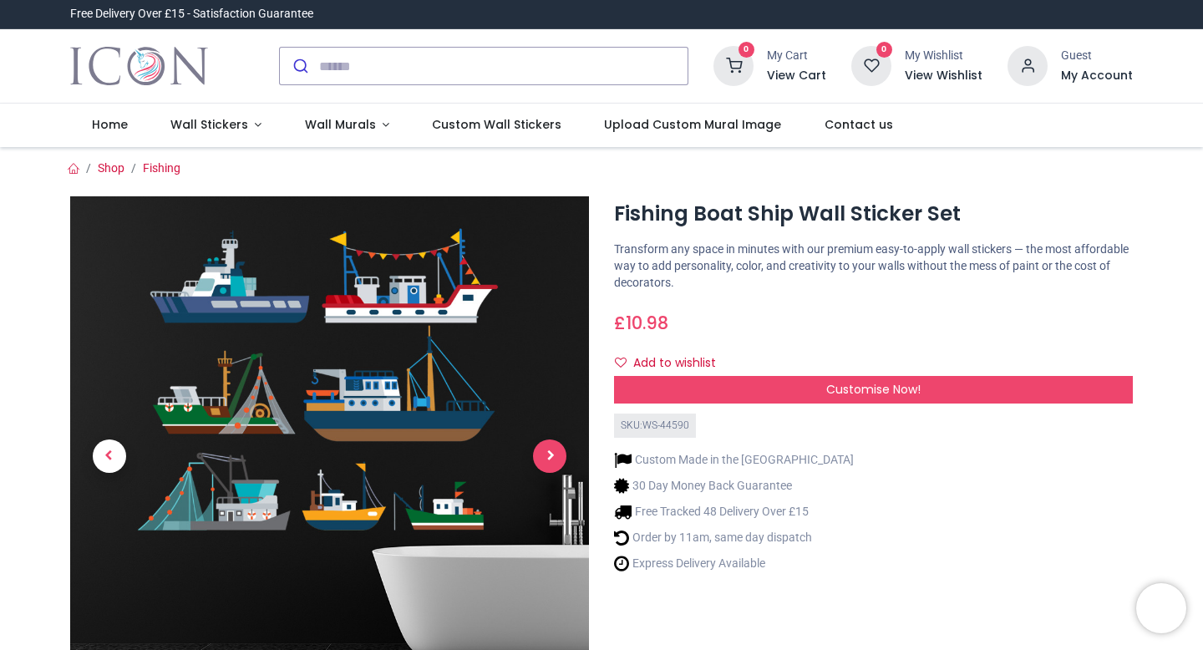
click at [550, 449] on span "Next" at bounding box center [549, 455] width 33 height 33
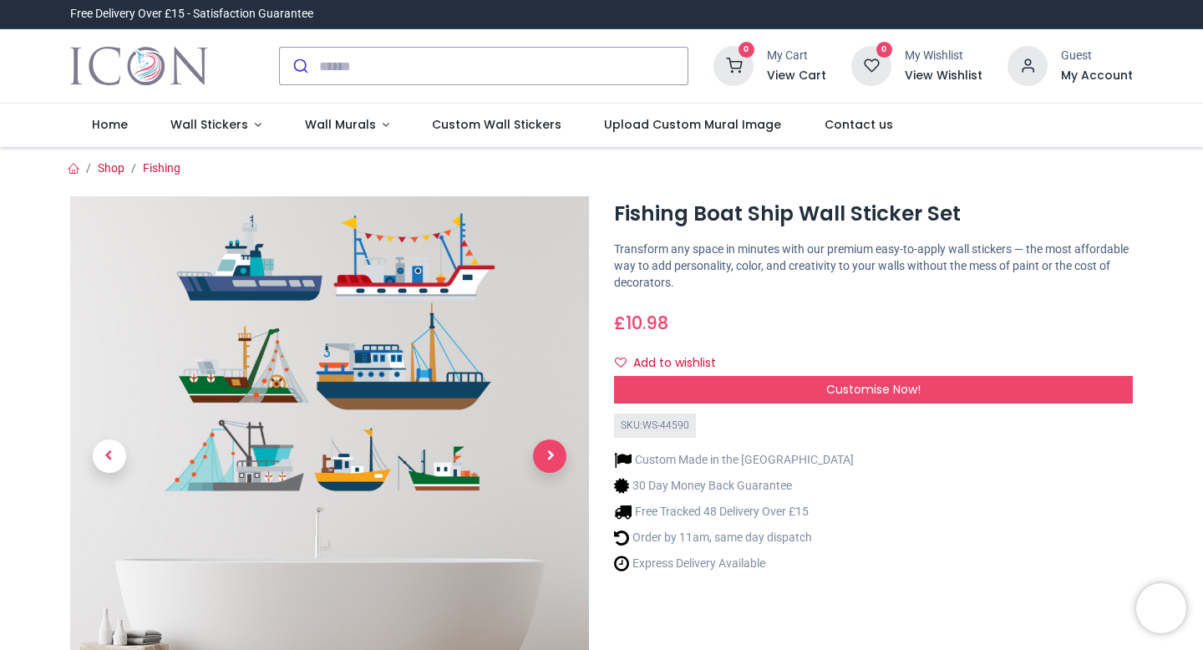
click at [538, 459] on span "Next" at bounding box center [549, 455] width 33 height 33
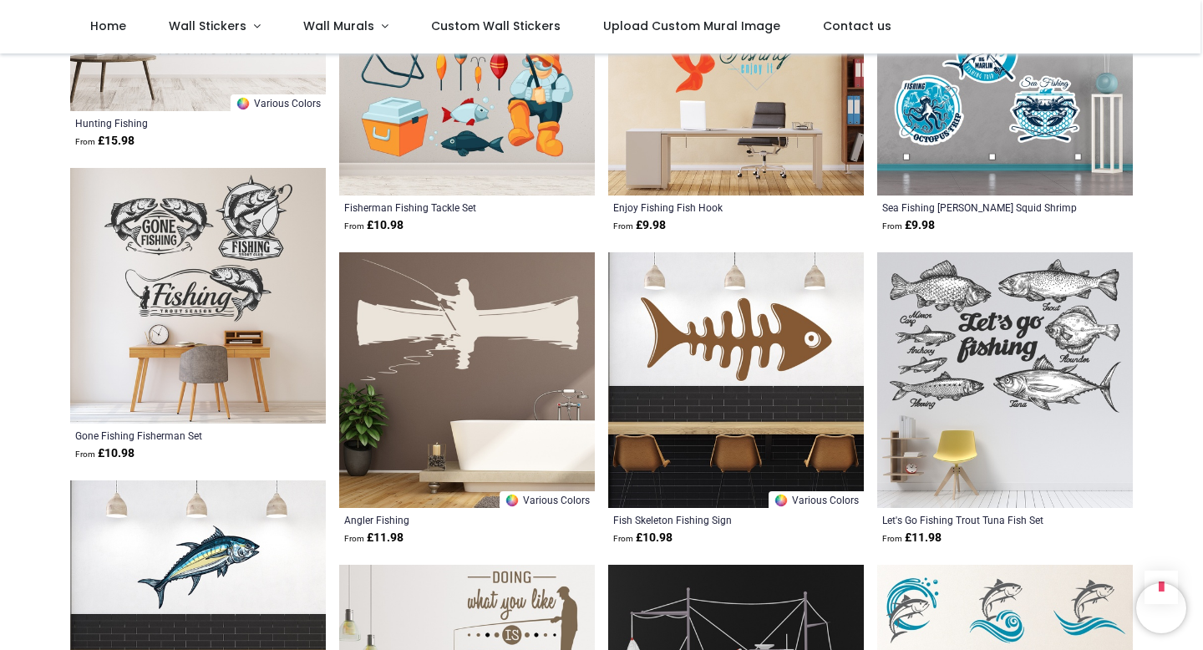
scroll to position [1566, 0]
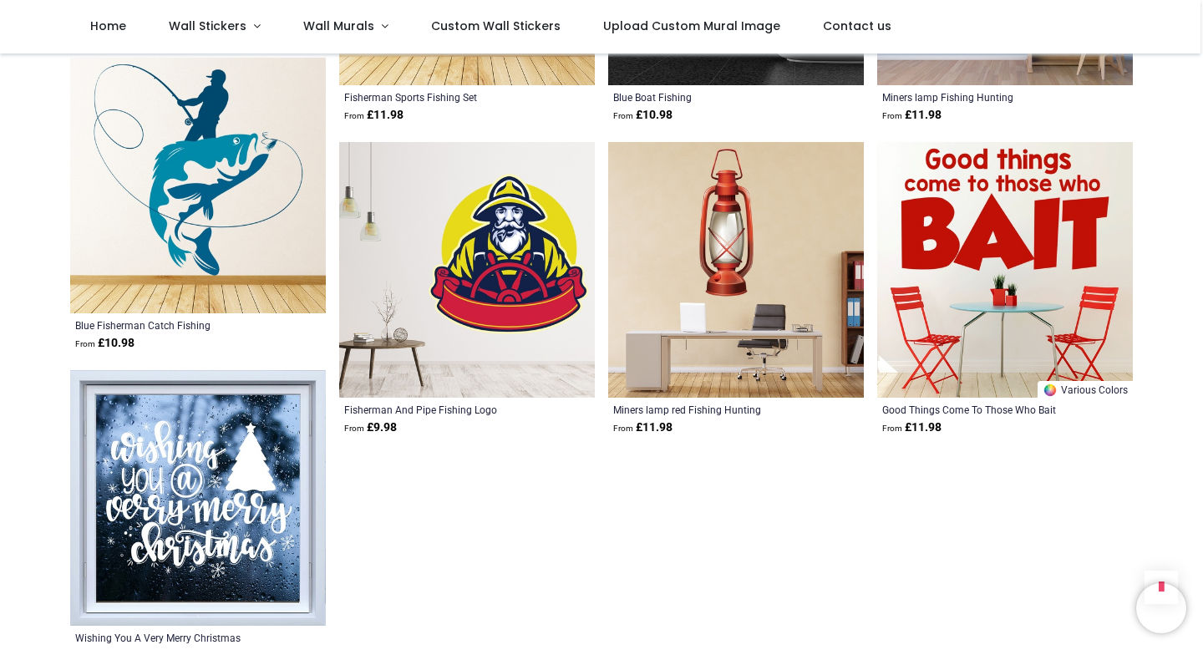
scroll to position [7181, 0]
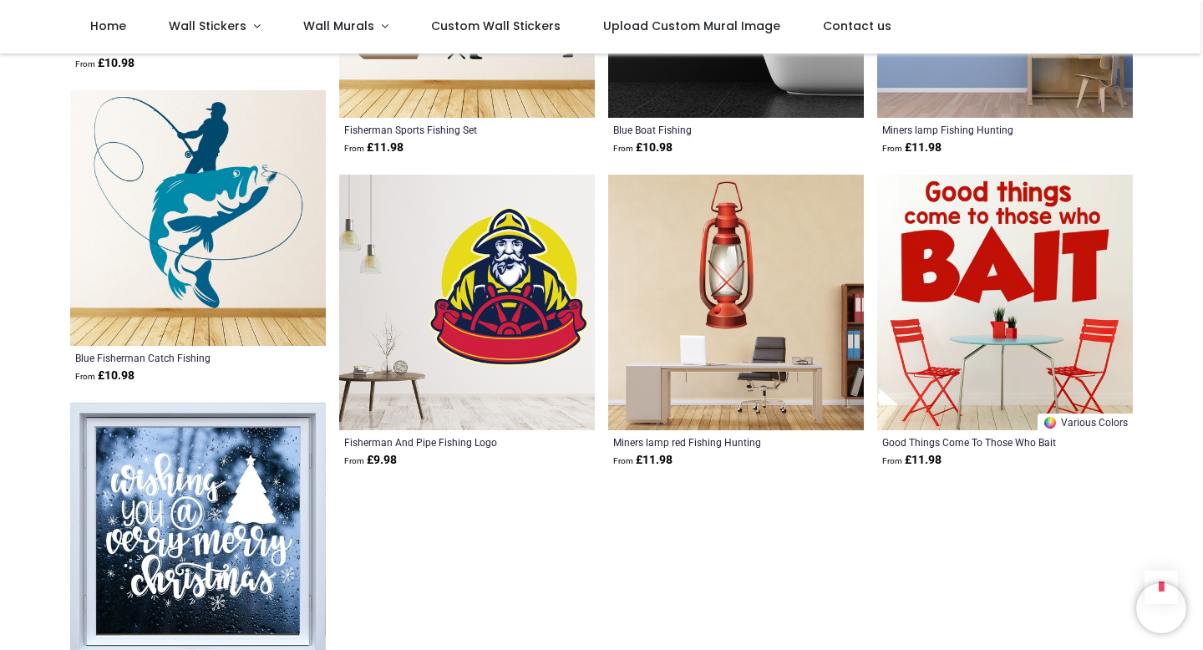
click at [504, 263] on img at bounding box center [467, 303] width 256 height 256
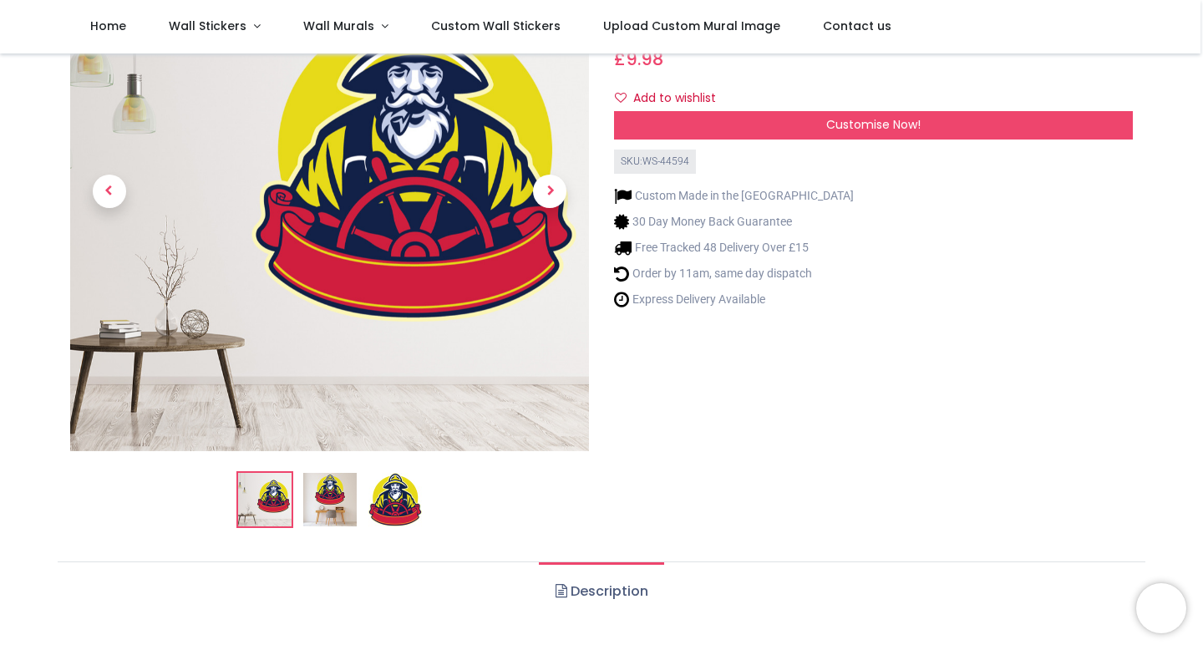
scroll to position [189, 0]
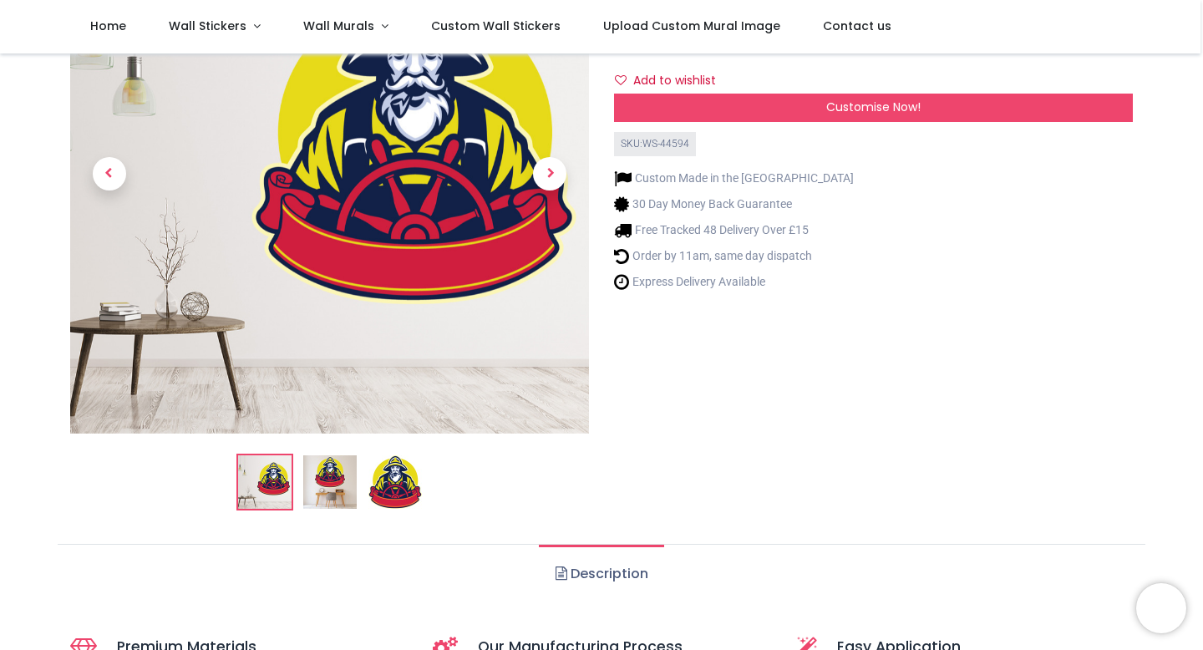
click at [337, 481] on img at bounding box center [329, 481] width 53 height 53
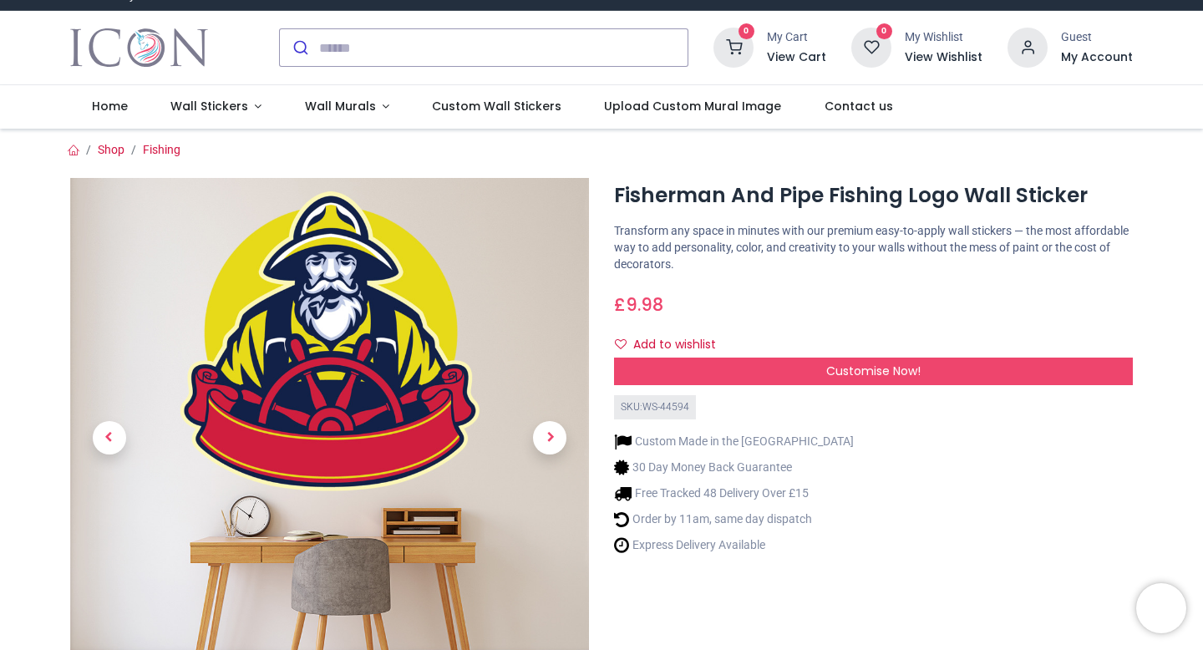
scroll to position [0, 0]
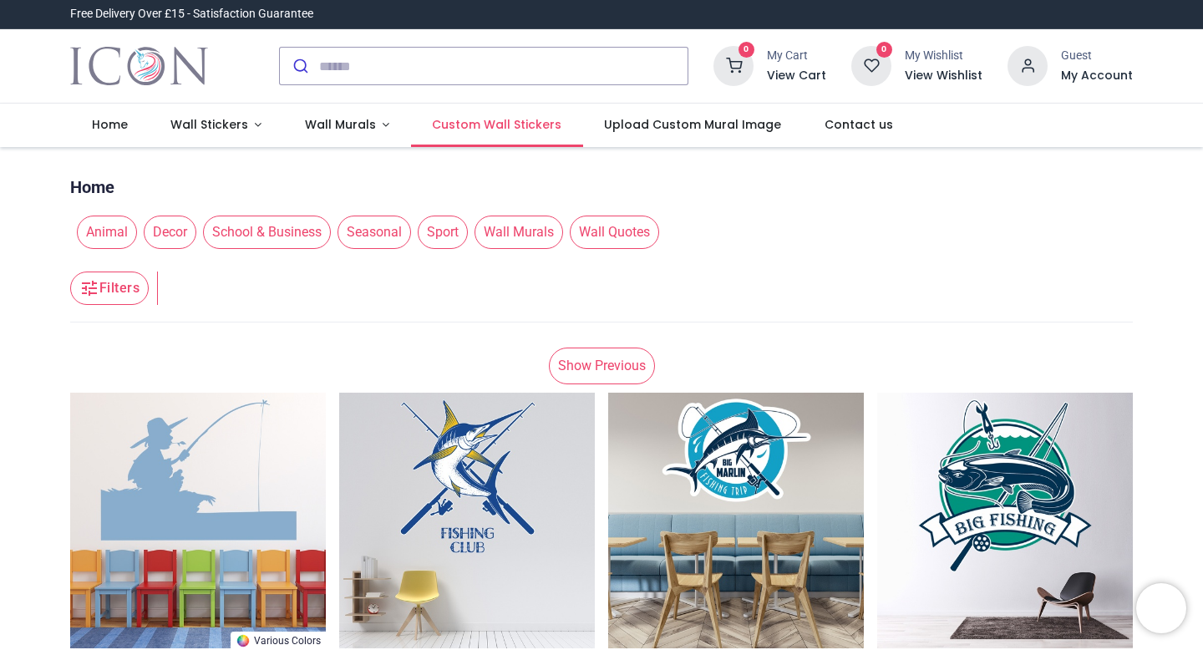
click at [494, 127] on span "Custom Wall Stickers" at bounding box center [496, 124] width 129 height 17
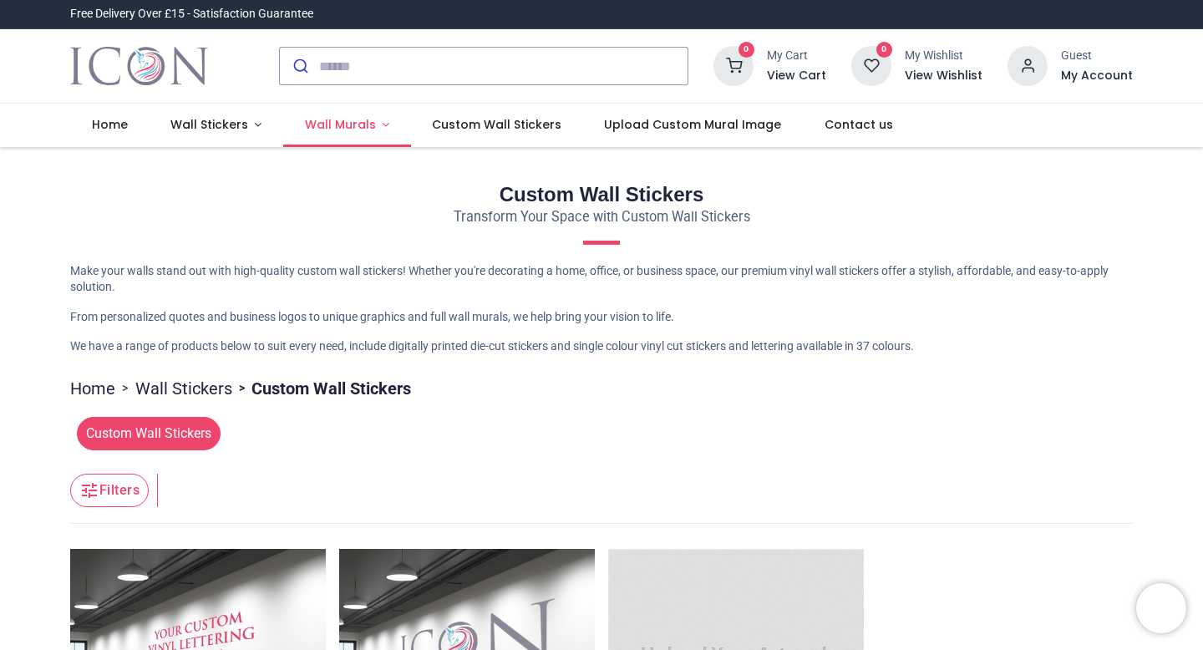
click at [331, 124] on span "Wall Murals" at bounding box center [340, 124] width 71 height 17
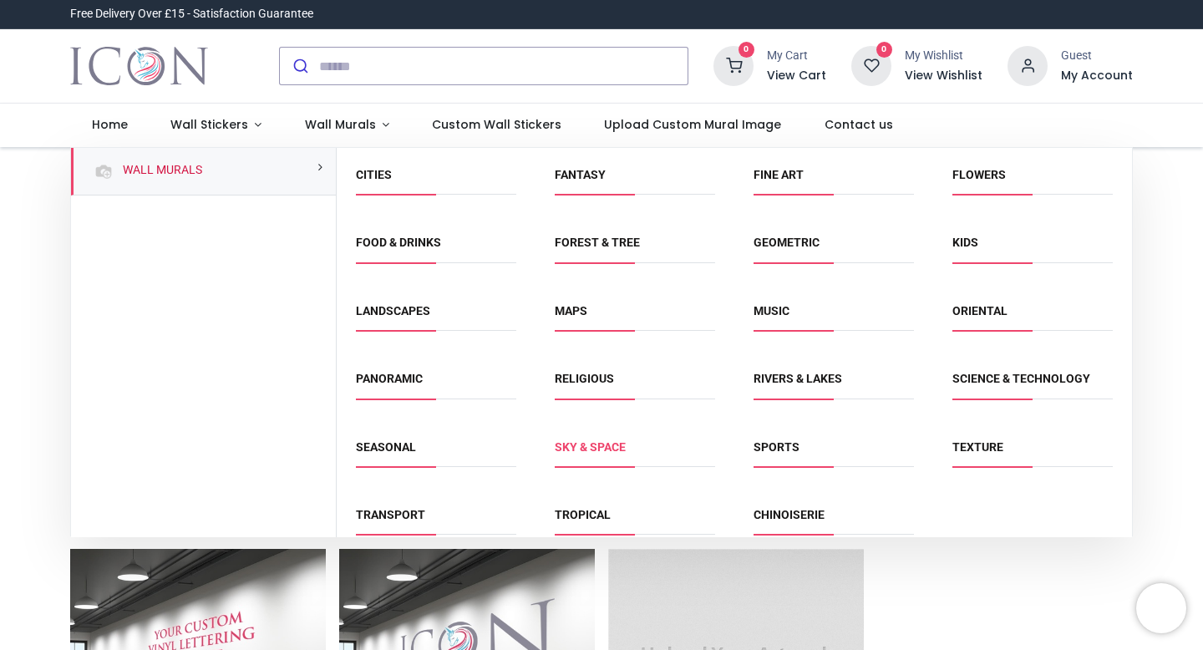
scroll to position [85, 0]
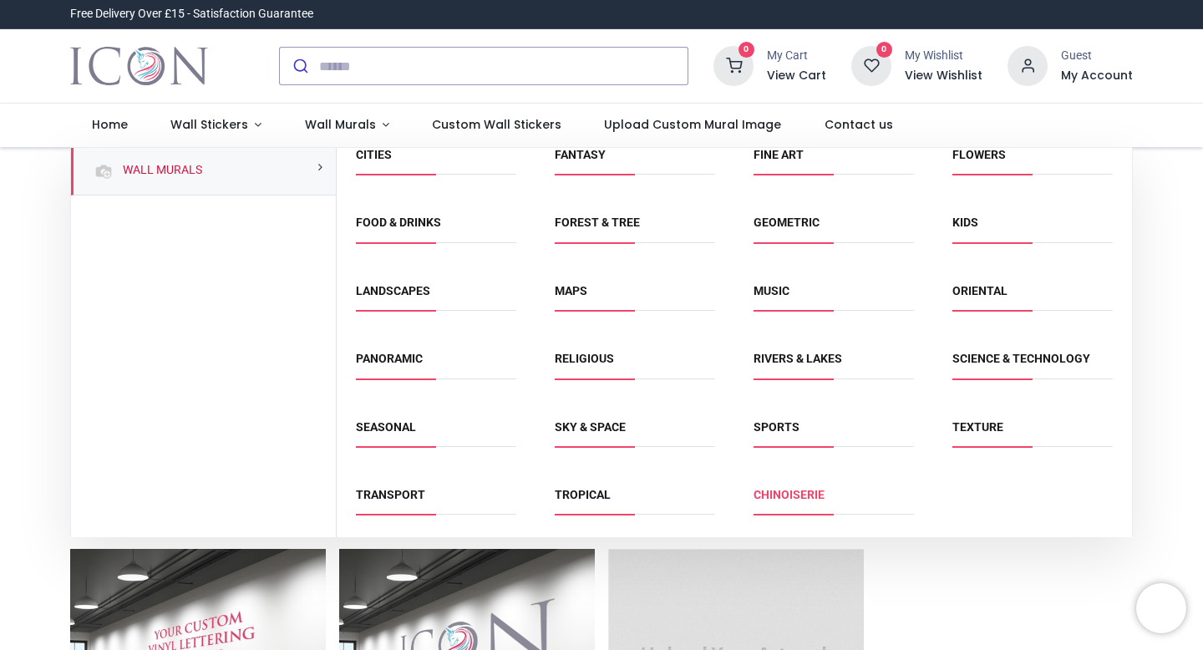
click at [811, 500] on link "Chinoiserie" at bounding box center [788, 494] width 71 height 13
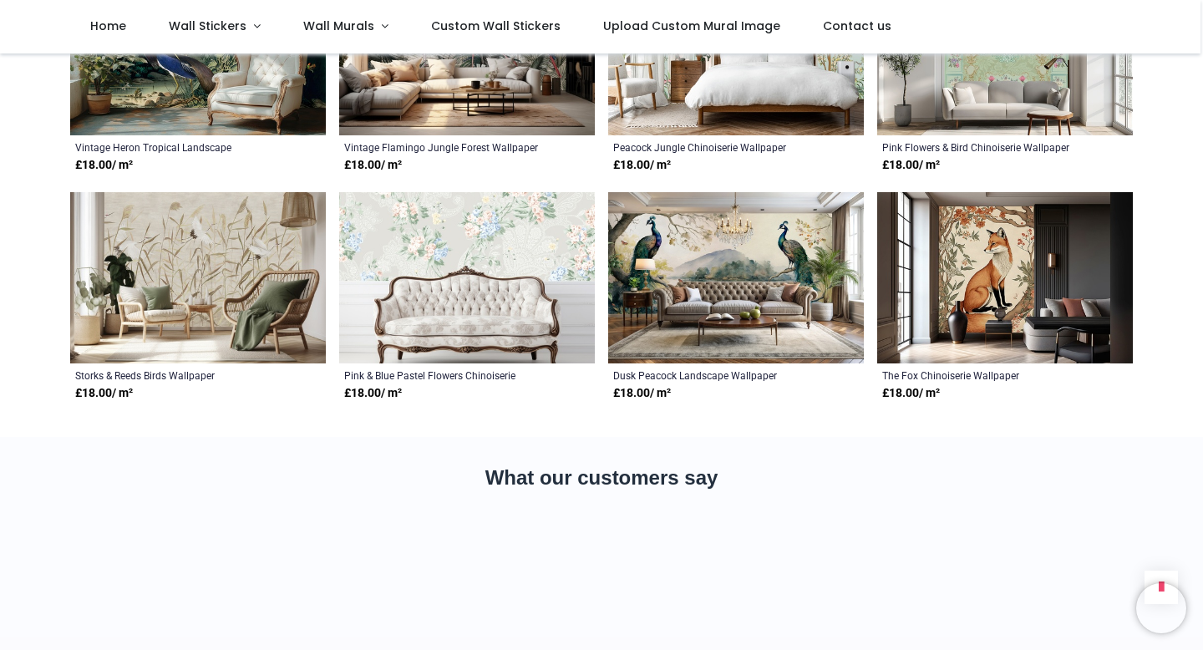
scroll to position [1476, 0]
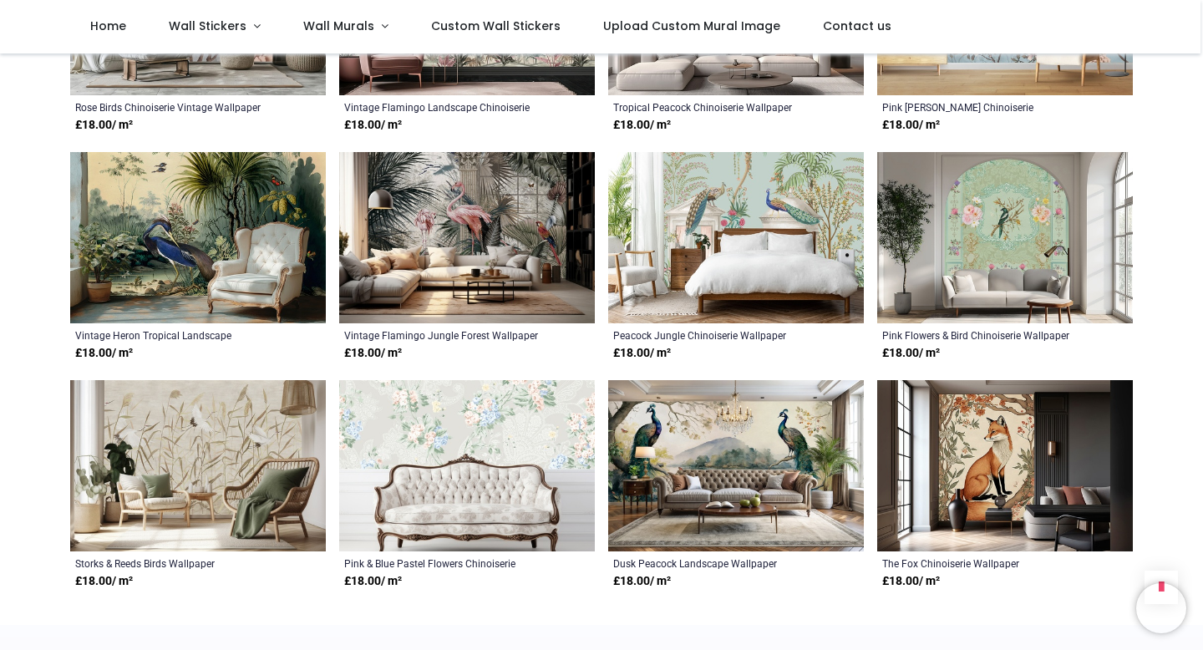
scroll to position [1542, 0]
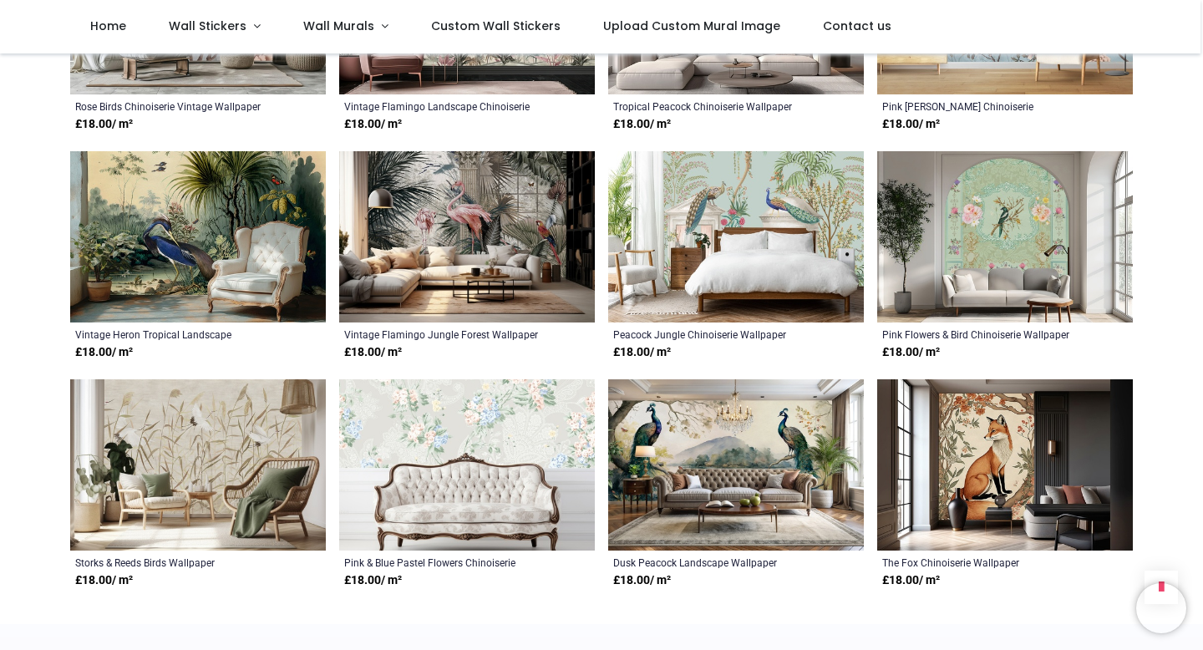
click at [1020, 472] on img at bounding box center [1005, 464] width 256 height 171
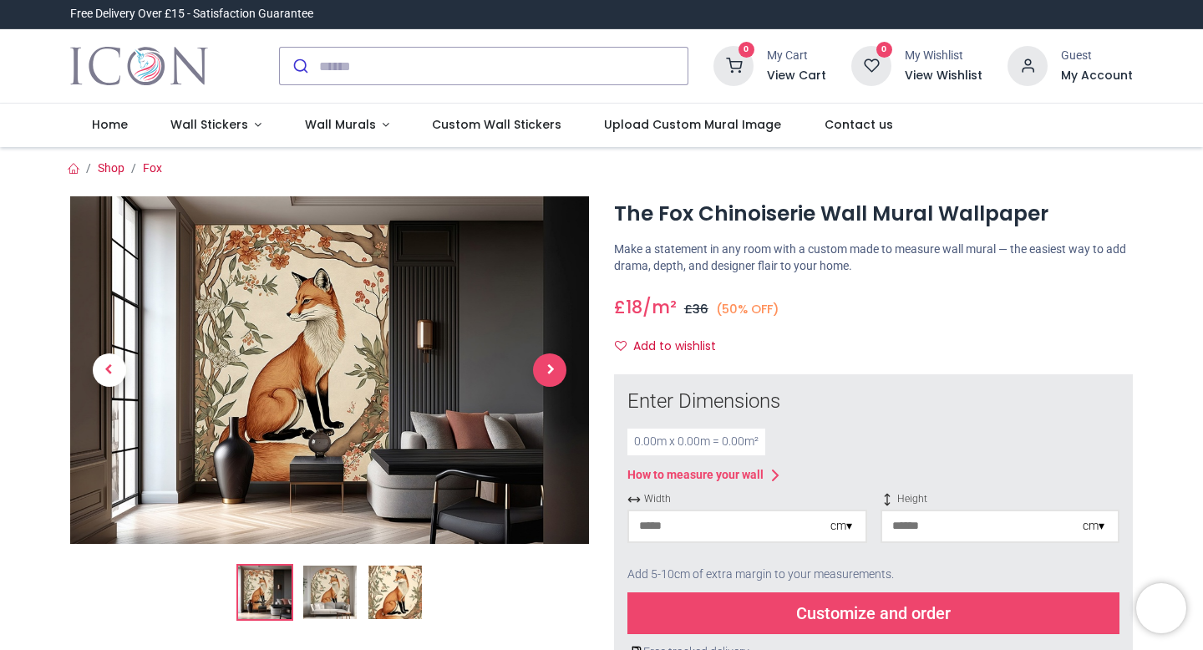
click at [550, 370] on span "Next" at bounding box center [549, 369] width 33 height 33
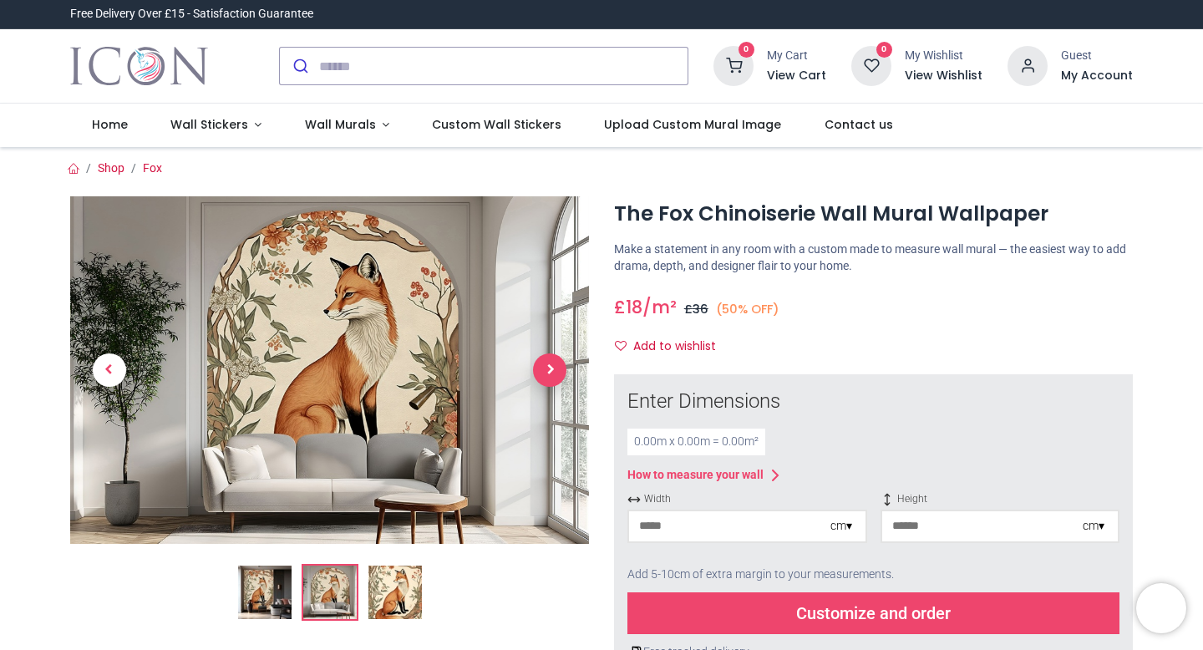
click at [550, 370] on span "Next" at bounding box center [549, 369] width 33 height 33
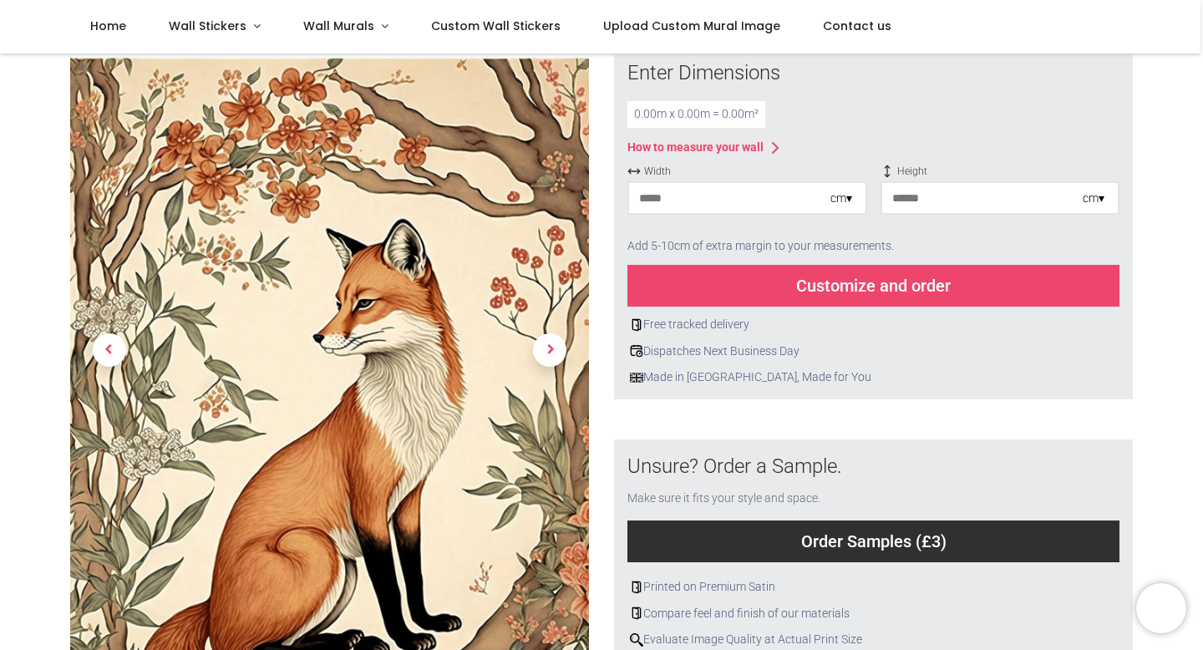
scroll to position [211, 0]
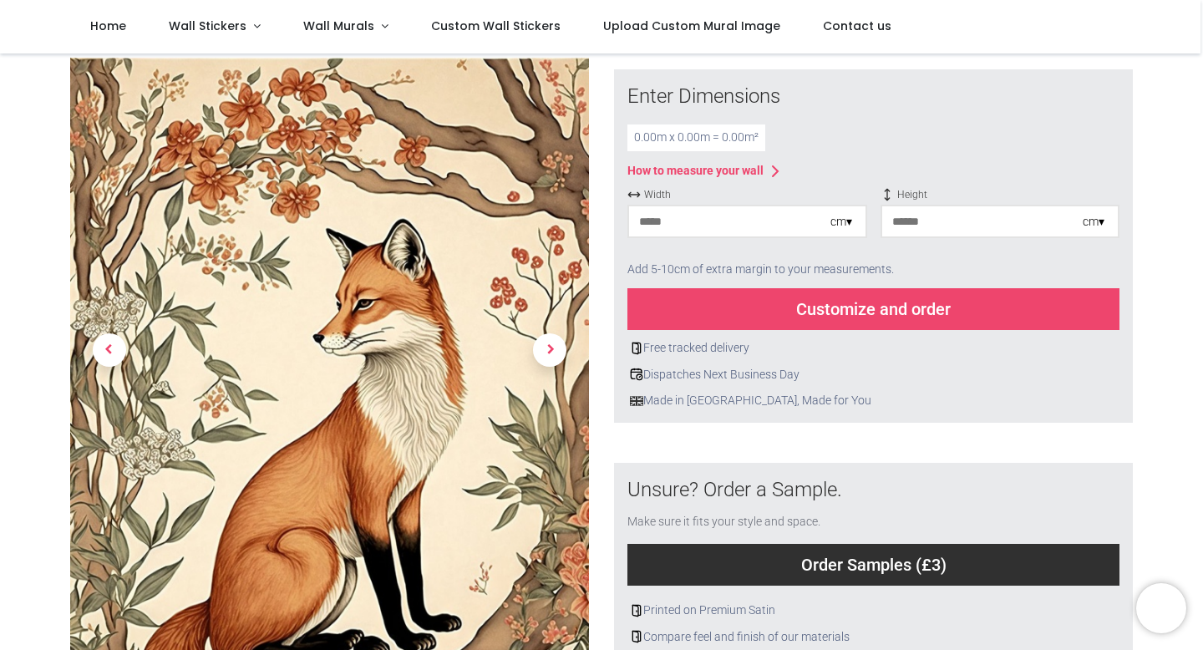
click at [778, 228] on input "number" at bounding box center [729, 221] width 201 height 30
type input "**"
click at [907, 214] on input "number" at bounding box center [982, 221] width 201 height 30
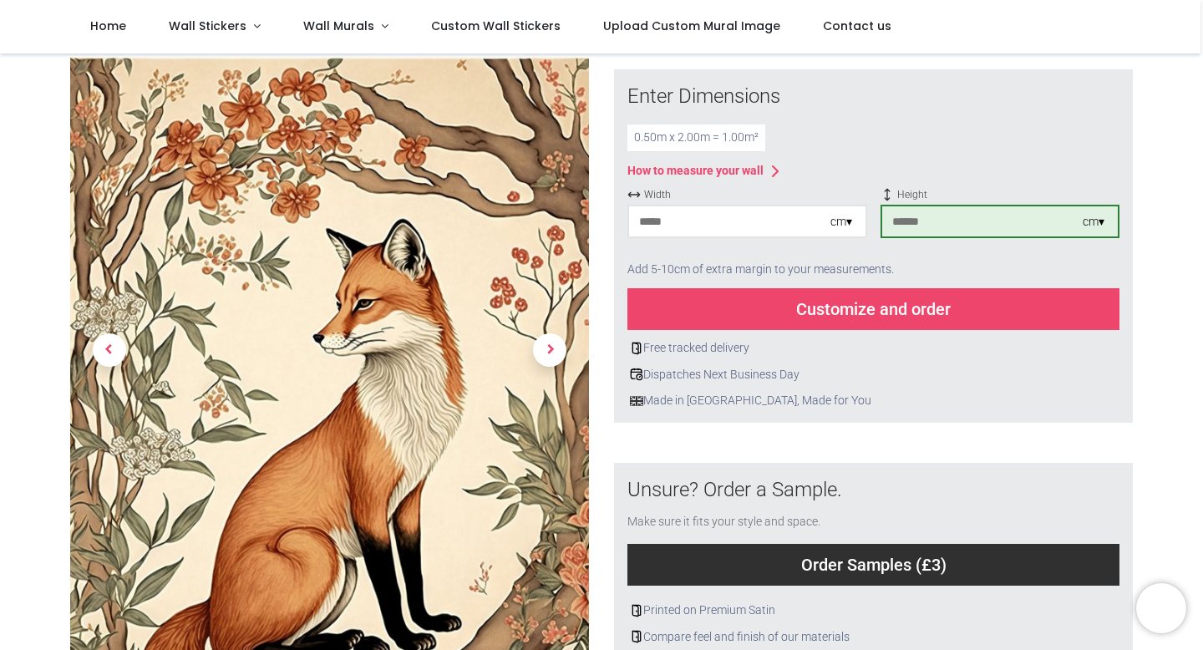
type input "***"
click at [960, 145] on div "0.50 m x 2.00 m = 1.00 m²" at bounding box center [873, 137] width 492 height 27
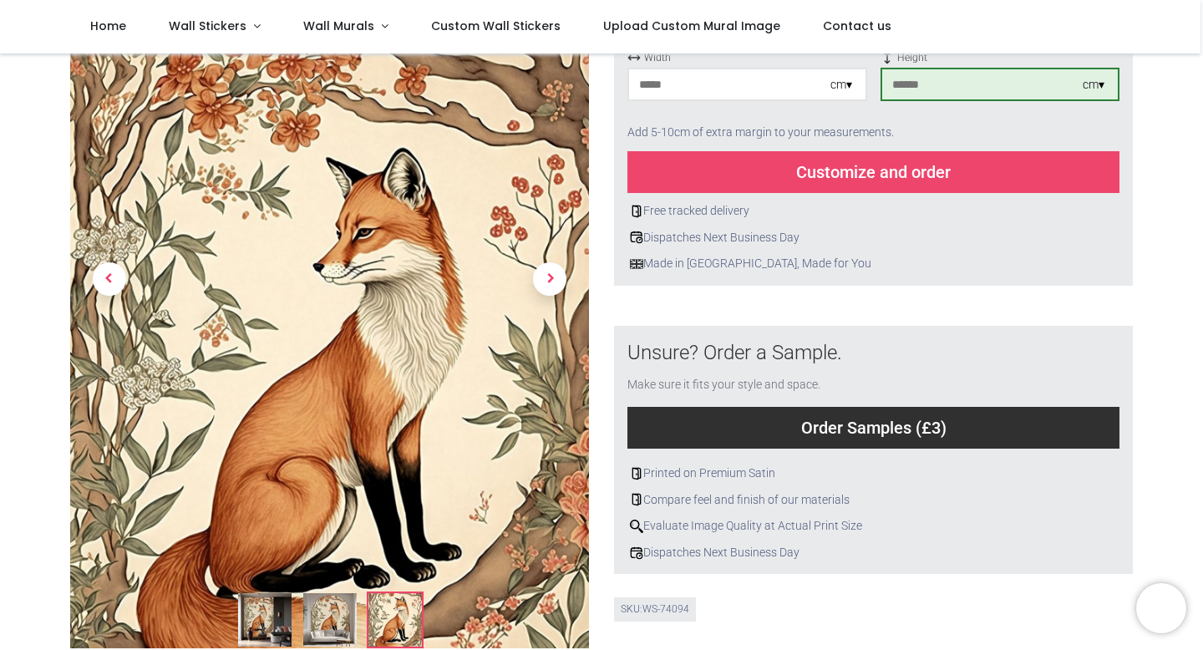
scroll to position [349, 0]
